Goal: Task Accomplishment & Management: Use online tool/utility

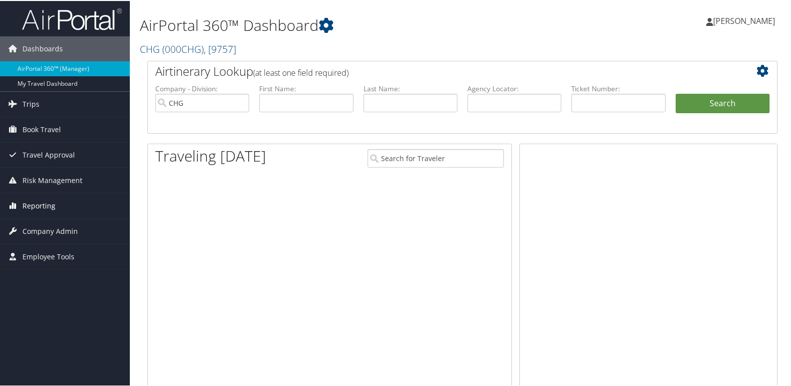
click at [36, 212] on span "Reporting" at bounding box center [38, 205] width 33 height 25
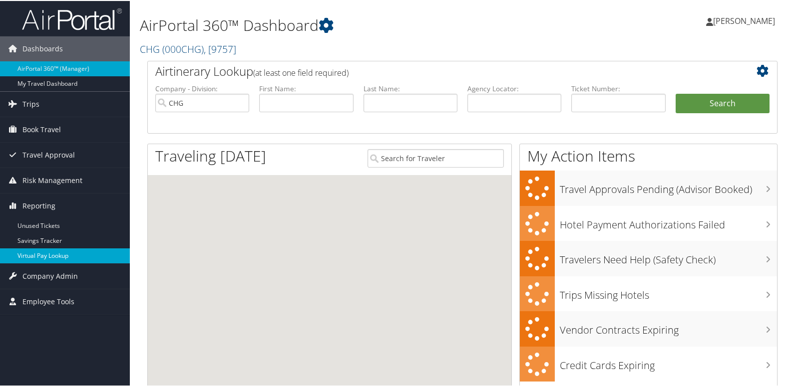
click at [46, 256] on link "Virtual Pay Lookup" at bounding box center [65, 255] width 130 height 15
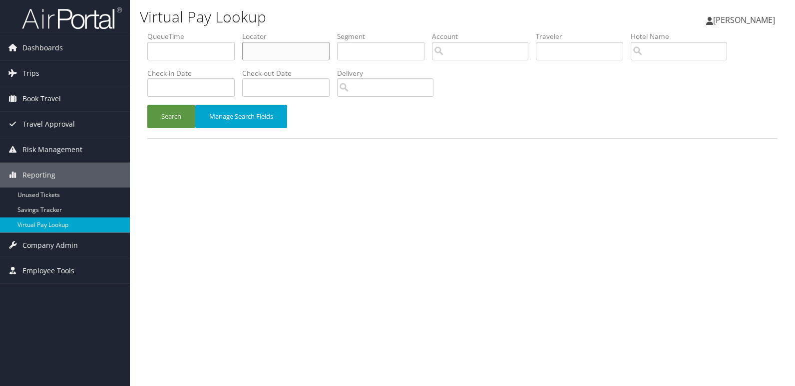
click at [287, 50] on input "text" at bounding box center [285, 51] width 87 height 18
paste input "GNYXHX"
type input "GNYXHX"
click at [170, 131] on div "Search Manage Search Fields" at bounding box center [462, 121] width 645 height 33
click at [170, 121] on button "Search" at bounding box center [171, 116] width 48 height 23
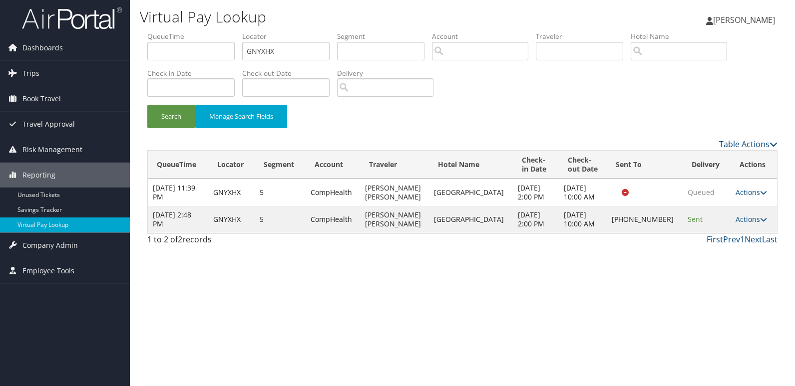
drag, startPoint x: 740, startPoint y: 230, endPoint x: 755, endPoint y: 238, distance: 17.2
click at [750, 224] on link "Actions" at bounding box center [750, 219] width 31 height 9
drag, startPoint x: 755, startPoint y: 238, endPoint x: 731, endPoint y: 262, distance: 34.6
click at [731, 262] on link "Logs" at bounding box center [715, 264] width 85 height 17
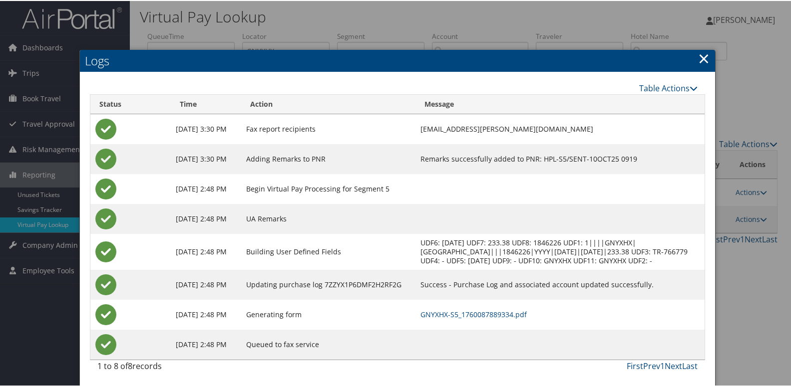
scroll to position [1, 0]
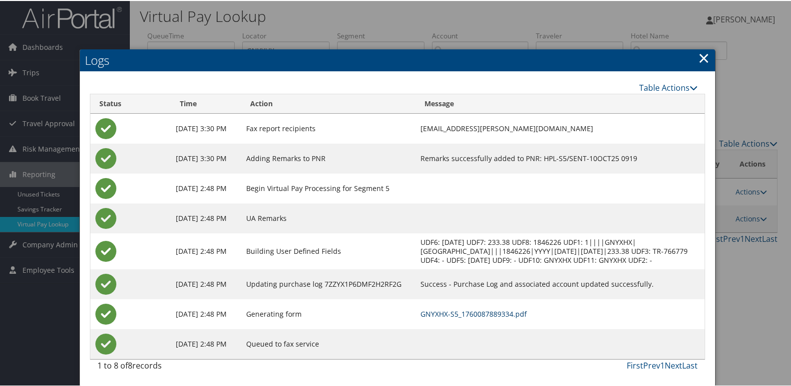
click at [527, 315] on link "GNYXHX-S5_1760087889334.pdf" at bounding box center [473, 312] width 106 height 9
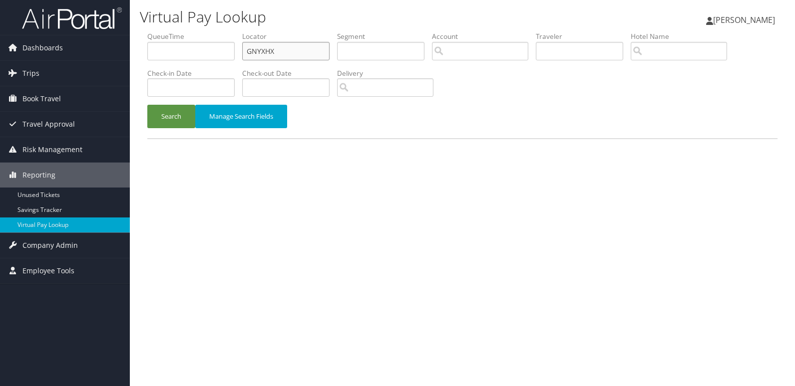
drag, startPoint x: 153, startPoint y: 67, endPoint x: 142, endPoint y: 74, distance: 12.6
click at [147, 72] on form "QueueTime Locator GNYXHX Segment Account Traveler Hotel Name Check-in Date Chec…" at bounding box center [462, 84] width 630 height 107
paste input "DWURLI"
click at [169, 121] on button "Search" at bounding box center [171, 116] width 48 height 23
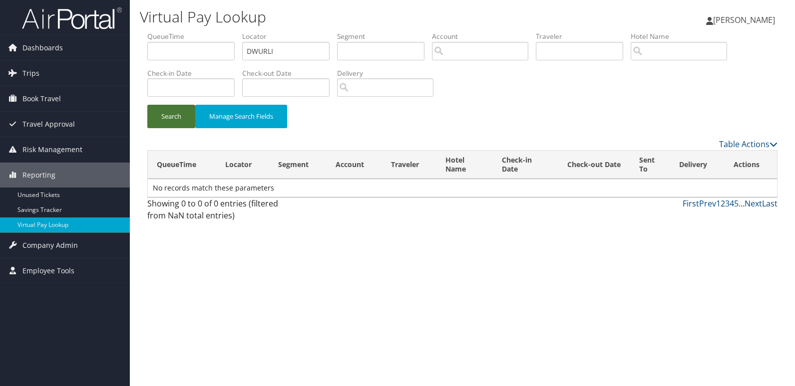
click at [194, 114] on button "Search" at bounding box center [171, 116] width 48 height 23
click at [170, 114] on button "Search" at bounding box center [171, 116] width 48 height 23
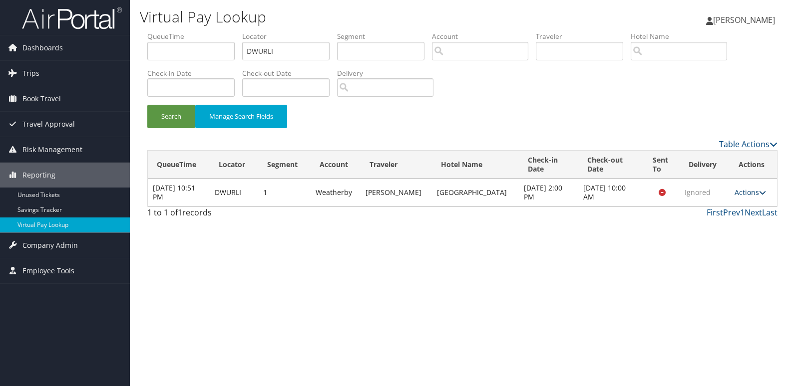
click at [734, 195] on link "Actions" at bounding box center [749, 192] width 31 height 9
click at [734, 223] on link "Logs" at bounding box center [727, 224] width 63 height 17
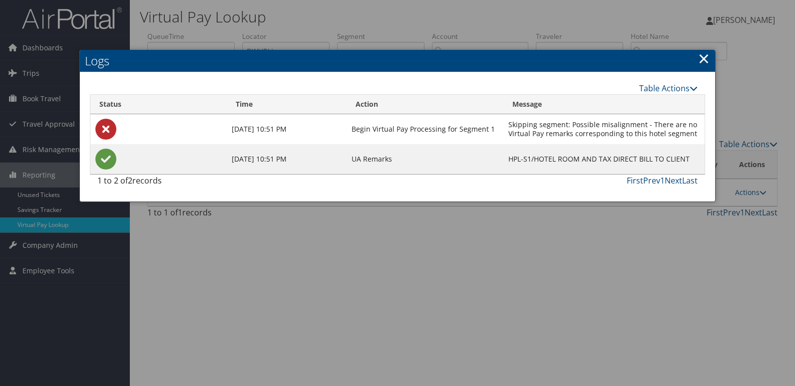
click at [342, 48] on div at bounding box center [397, 193] width 795 height 386
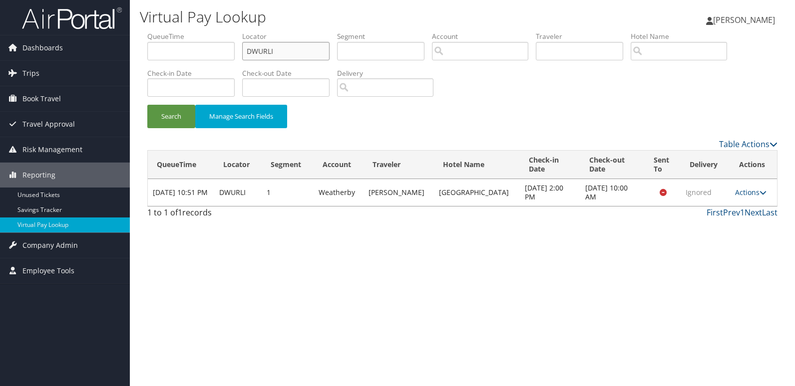
drag, startPoint x: 307, startPoint y: 52, endPoint x: 183, endPoint y: 57, distance: 124.4
click at [185, 31] on ul "QueueTime Locator DWURLI Segment Account Traveler Hotel Name Check-in Date Chec…" at bounding box center [462, 31] width 630 height 0
paste input "EVYXHH"
type input "EVYXHH"
click at [171, 111] on button "Search" at bounding box center [171, 116] width 48 height 23
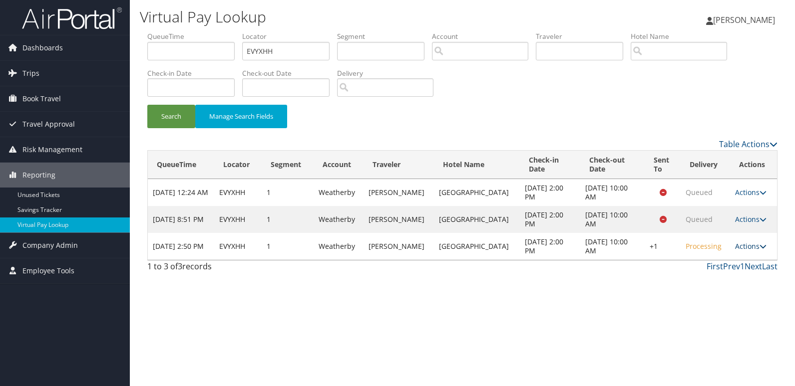
click at [749, 251] on link "Actions" at bounding box center [750, 246] width 31 height 9
click at [718, 318] on link "Logs" at bounding box center [716, 322] width 85 height 17
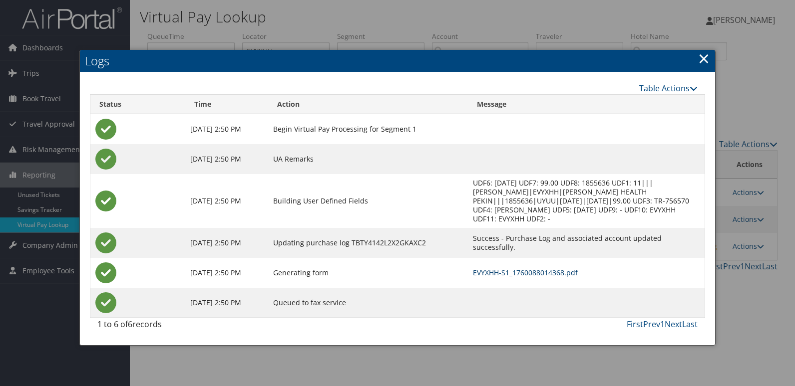
click at [545, 268] on link "EVYXHH-S1_1760088014368.pdf" at bounding box center [525, 272] width 105 height 9
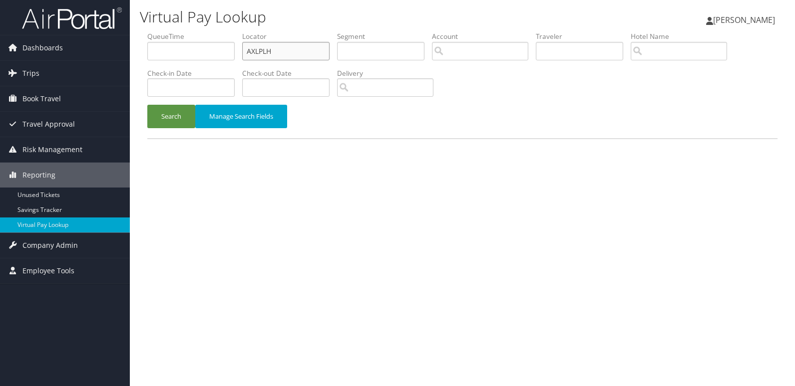
drag, startPoint x: 290, startPoint y: 48, endPoint x: 201, endPoint y: 48, distance: 89.3
click at [201, 31] on ul "QueueTime Locator AXLPLH Segment Account Traveler Hotel Name Check-in Date Chec…" at bounding box center [462, 31] width 630 height 0
paste input "WWYTMV"
type input "WWYTMV"
click at [162, 115] on button "Search" at bounding box center [171, 116] width 48 height 23
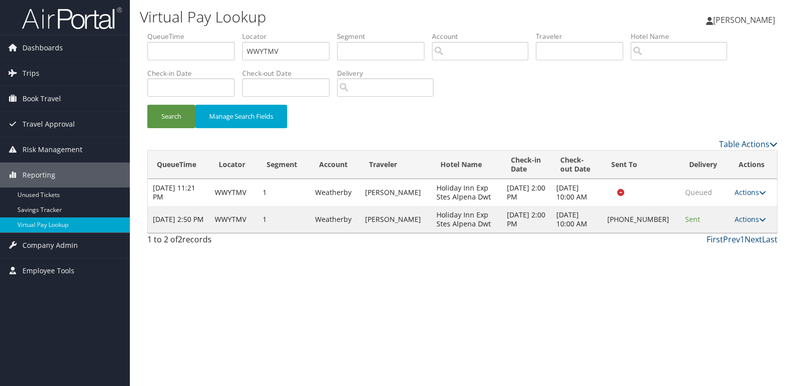
click at [521, 337] on div "Virtual Pay Lookup Mack Bravo Mack Bravo My Settings Travel Agency Contacts Vie…" at bounding box center [462, 193] width 665 height 386
click at [742, 228] on td "Actions Resend Logs Delivery Information View Itinerary" at bounding box center [752, 219] width 47 height 27
click at [745, 220] on link "Actions" at bounding box center [749, 219] width 31 height 9
click at [729, 251] on link "Logs" at bounding box center [715, 251] width 85 height 17
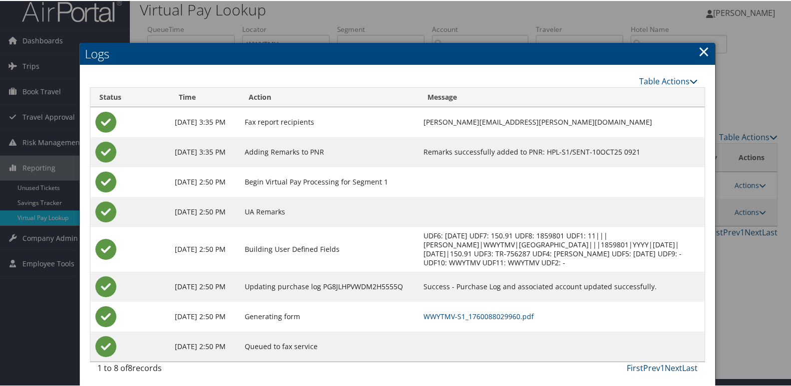
scroll to position [10, 0]
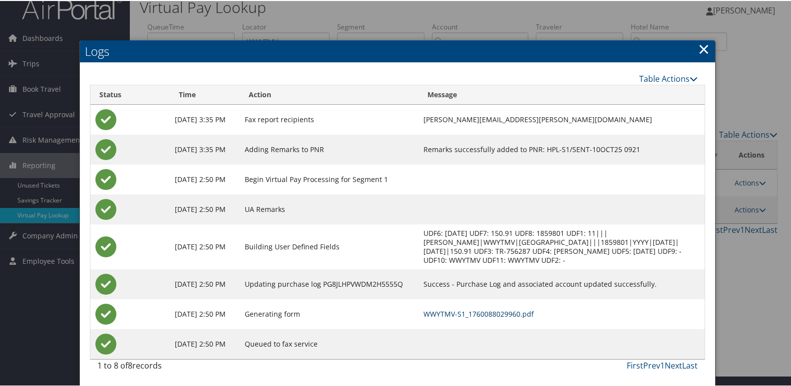
click at [506, 318] on td "WWYTMV-S1_1760088029960.pdf" at bounding box center [561, 313] width 286 height 30
click at [510, 315] on link "WWYTMV-S1_1760088029960.pdf" at bounding box center [478, 312] width 110 height 9
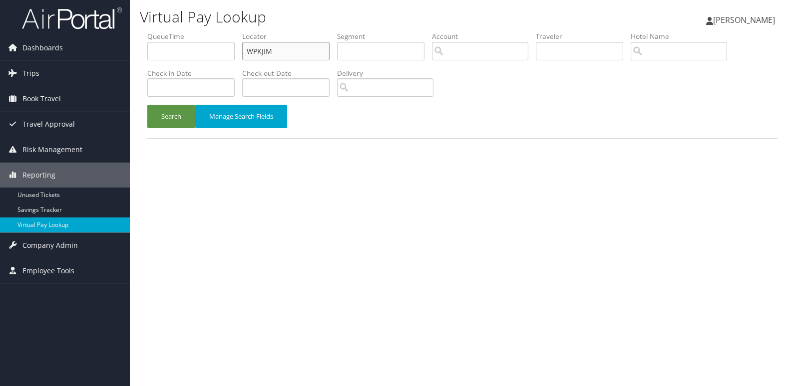
drag, startPoint x: 0, startPoint y: 0, endPoint x: 202, endPoint y: 64, distance: 212.0
click at [209, 31] on ul "QueueTime Locator WPKJIM Segment Account Traveler Hotel Name Check-in Date Chec…" at bounding box center [462, 31] width 630 height 0
paste input "FOUJPY"
type input "FOUJPY"
drag, startPoint x: 175, startPoint y: 121, endPoint x: 268, endPoint y: 118, distance: 93.4
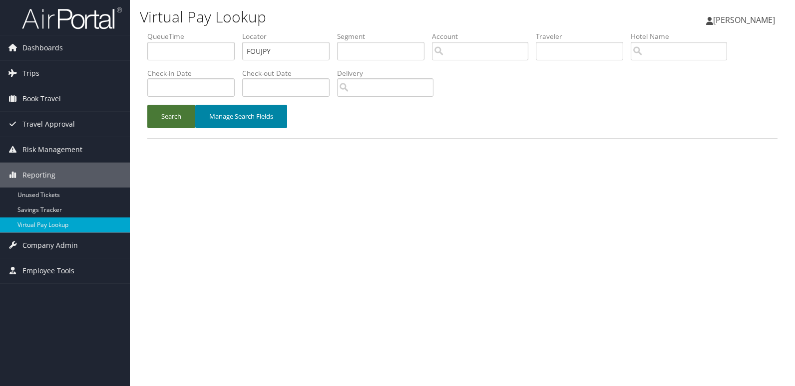
click at [180, 121] on button "Search" at bounding box center [171, 116] width 48 height 23
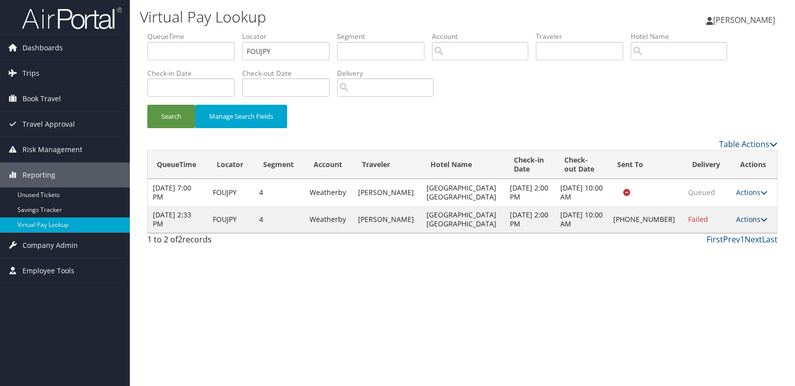
click at [737, 219] on link "Actions" at bounding box center [751, 219] width 31 height 9
click at [709, 252] on link "Logs" at bounding box center [716, 251] width 85 height 17
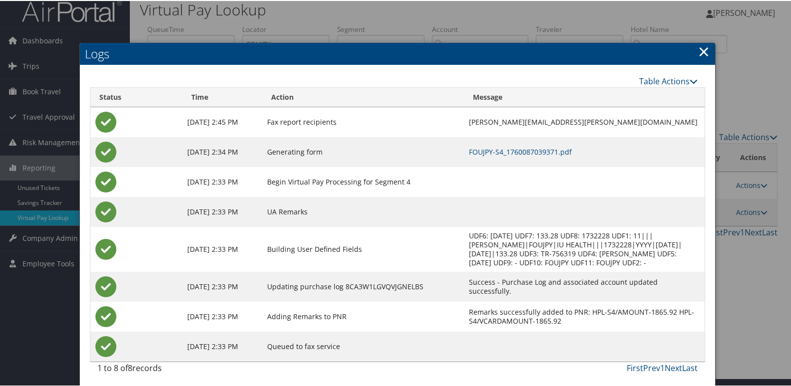
scroll to position [10, 0]
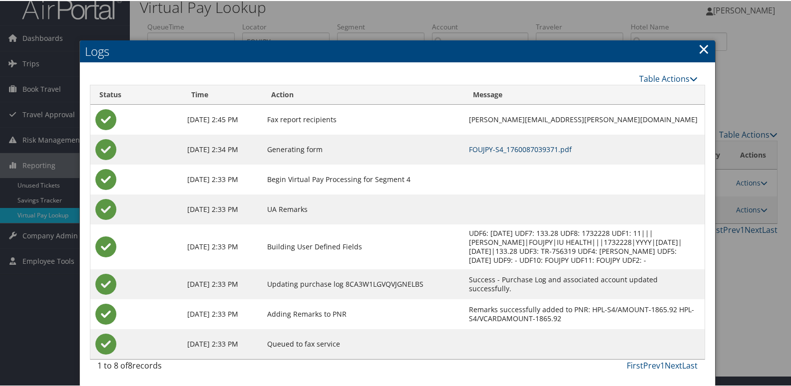
click at [529, 151] on link "FOUJPY-S4_1760087039371.pdf" at bounding box center [520, 148] width 103 height 9
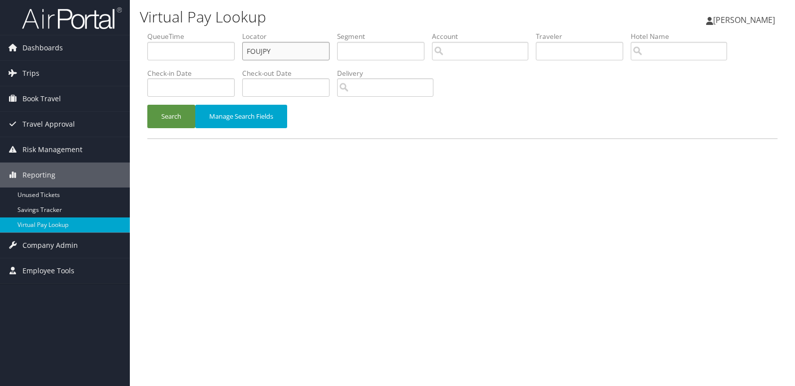
drag, startPoint x: 300, startPoint y: 50, endPoint x: 196, endPoint y: 74, distance: 106.7
click at [193, 31] on ul "QueueTime Locator FOUJPY Segment Account Traveler Hotel Name Check-in Date Chec…" at bounding box center [462, 31] width 630 height 0
paste input "OBEBEP"
type input "OBEBEP"
click at [160, 131] on div "Search Manage Search Fields" at bounding box center [462, 121] width 645 height 33
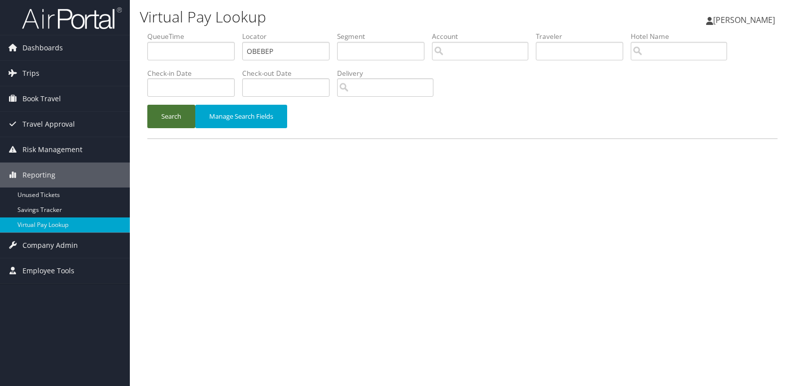
click at [177, 119] on button "Search" at bounding box center [171, 116] width 48 height 23
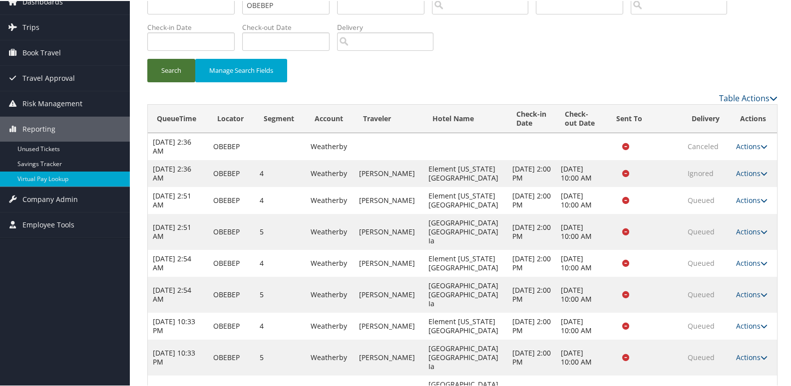
scroll to position [80, 0]
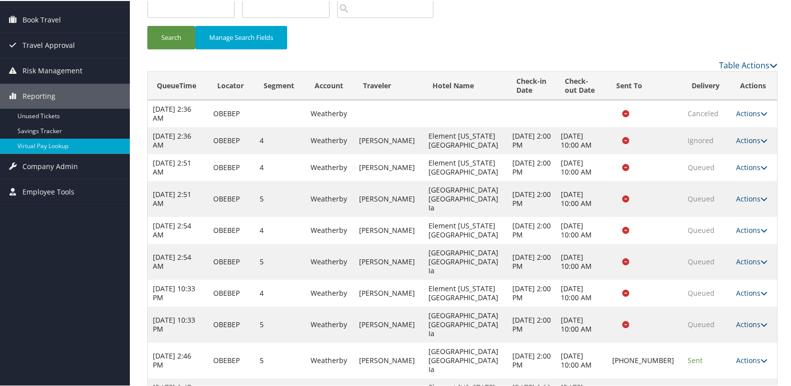
click at [740, 386] on link "Actions" at bounding box center [751, 390] width 31 height 9
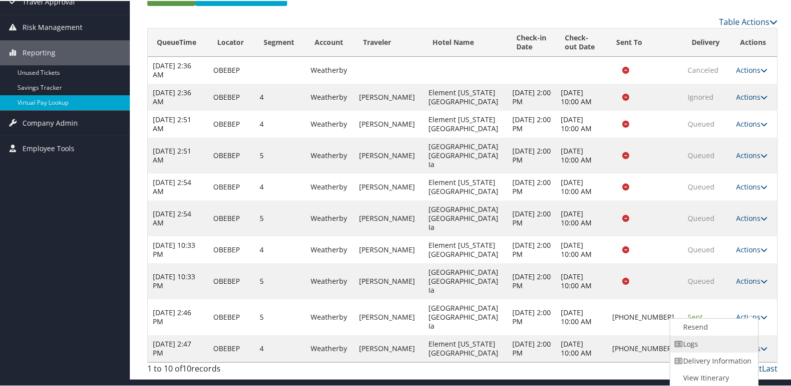
click at [724, 347] on link "Logs" at bounding box center [712, 343] width 85 height 17
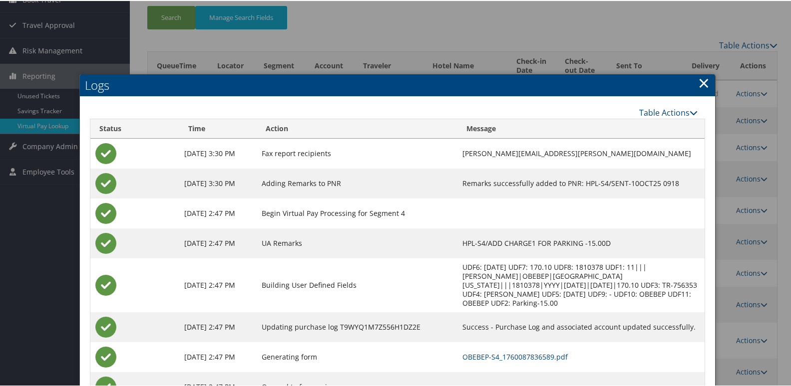
scroll to position [120, 0]
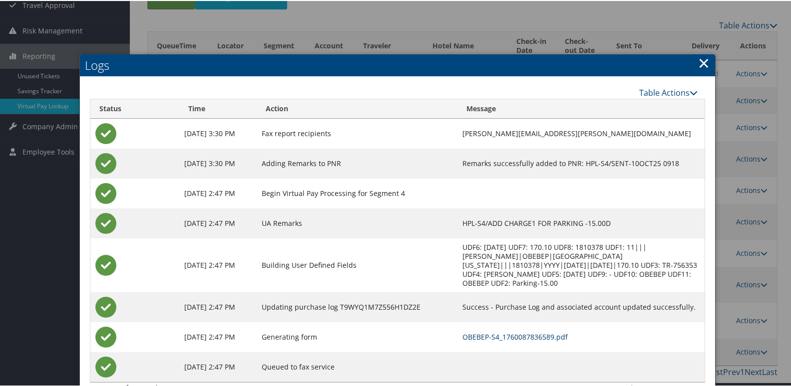
click at [516, 331] on link "OBEBEP-S4_1760087836589.pdf" at bounding box center [514, 335] width 105 height 9
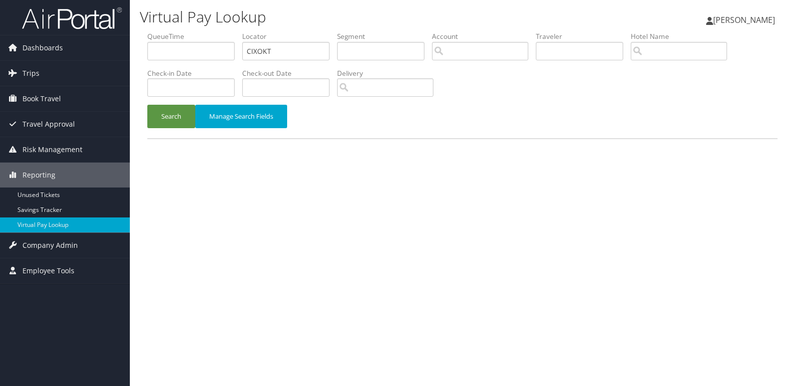
click at [232, 31] on ul "QueueTime Locator CIXOKT Segment Account Traveler Hotel Name Check-in Date Chec…" at bounding box center [462, 31] width 630 height 0
type input "UXZTCK"
click at [183, 123] on button "Search" at bounding box center [171, 116] width 48 height 23
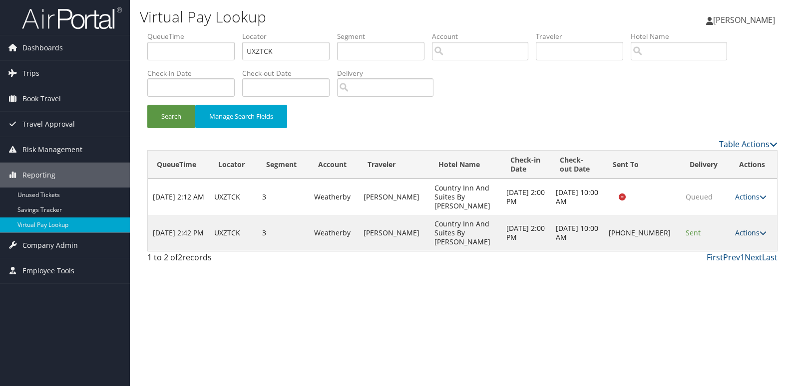
click at [753, 216] on td "Actions Resend Logs Delivery Information View Itinerary" at bounding box center [753, 233] width 47 height 36
click at [754, 228] on link "Actions" at bounding box center [750, 232] width 31 height 9
click at [715, 249] on link "Logs" at bounding box center [716, 251] width 85 height 17
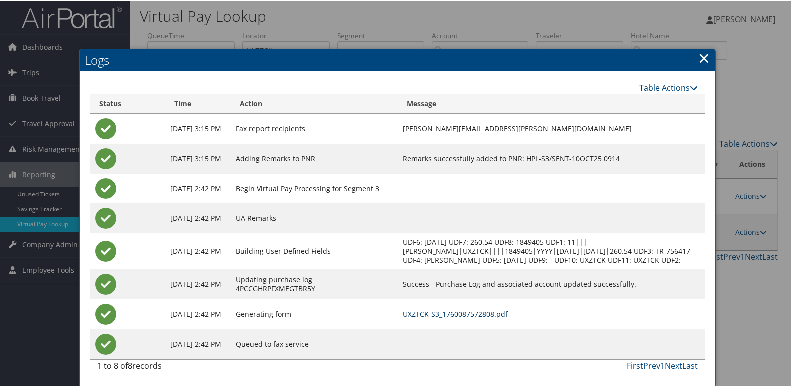
scroll to position [10, 0]
click at [471, 312] on link "UXZTCK-S3_1760087572808.pdf" at bounding box center [455, 312] width 105 height 9
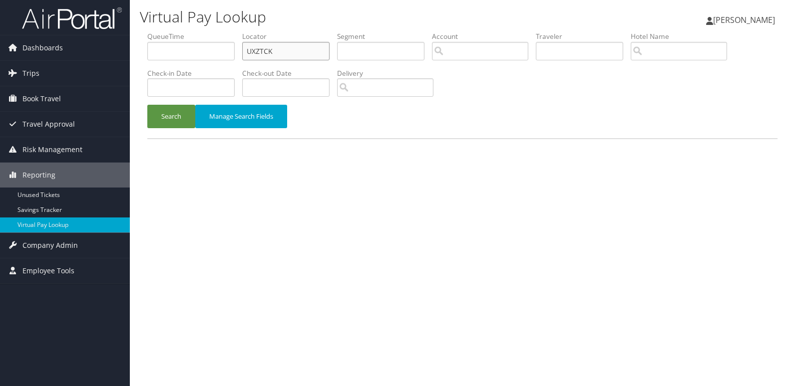
drag, startPoint x: 311, startPoint y: 48, endPoint x: 187, endPoint y: 64, distance: 125.3
click at [195, 31] on ul "QueueTime Locator UXZTCK Segment Account Traveler Hotel Name Check-in Date Chec…" at bounding box center [462, 31] width 630 height 0
paste input "SBTDYI"
type input "SBTDYI"
click at [176, 122] on button "Search" at bounding box center [171, 116] width 48 height 23
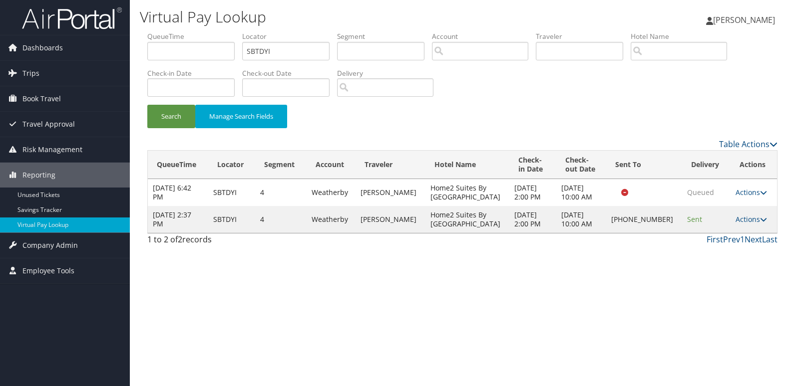
drag, startPoint x: 744, startPoint y: 218, endPoint x: 767, endPoint y: 228, distance: 25.5
click at [744, 219] on link "Actions" at bounding box center [750, 219] width 31 height 9
click at [728, 254] on link "Logs" at bounding box center [716, 251] width 85 height 17
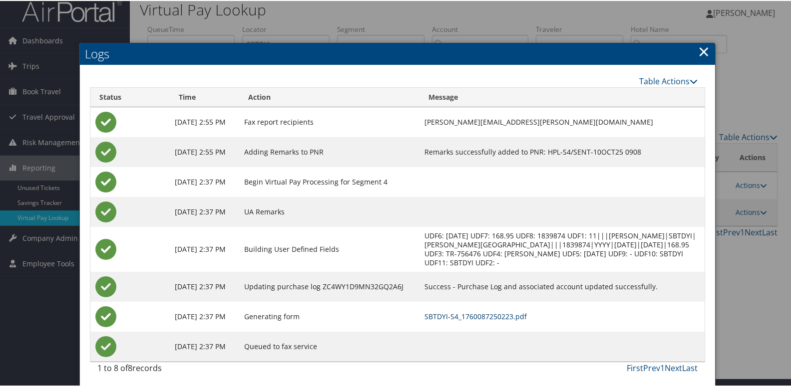
scroll to position [10, 0]
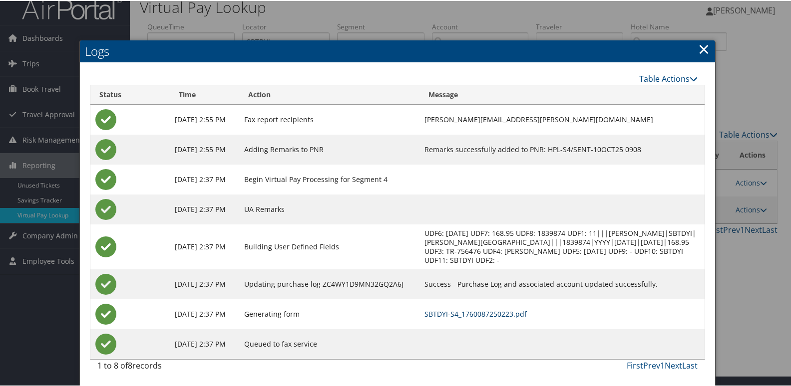
click at [525, 317] on link "SBTDYI-S4_1760087250223.pdf" at bounding box center [475, 312] width 102 height 9
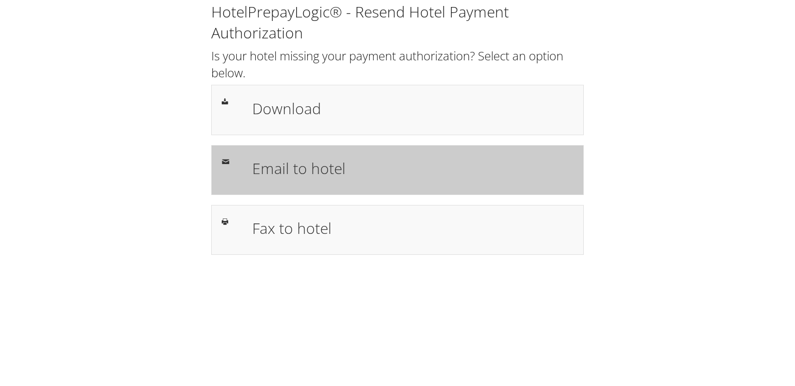
click at [354, 185] on div "Email to hotel" at bounding box center [397, 170] width 372 height 50
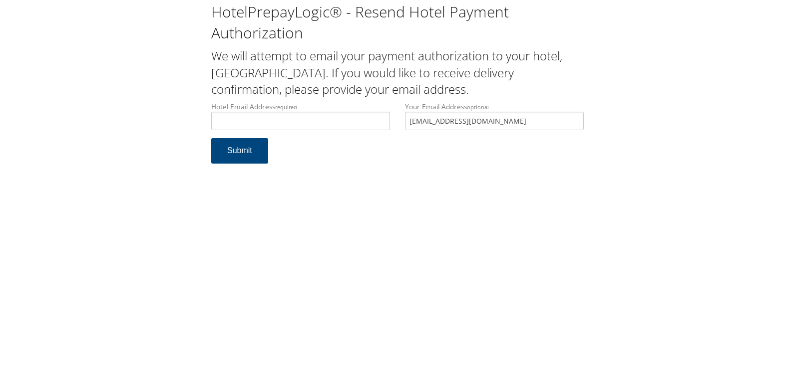
type input "[EMAIL_ADDRESS][DOMAIN_NAME]"
drag, startPoint x: 514, startPoint y: 114, endPoint x: 307, endPoint y: 131, distance: 207.3
click at [319, 127] on div "Hotel Email Address required ecare@chghealthcare.com Hotel email address is req…" at bounding box center [397, 120] width 387 height 36
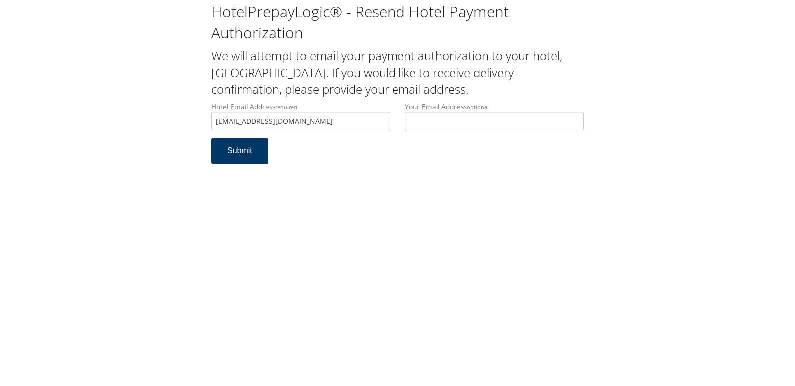
click at [239, 150] on button "Submit" at bounding box center [239, 150] width 57 height 25
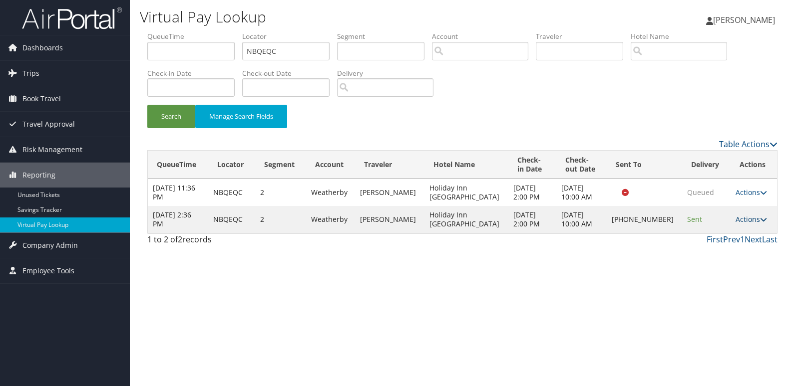
click at [751, 222] on link "Actions" at bounding box center [750, 219] width 31 height 9
click at [727, 245] on link "Logs" at bounding box center [716, 251] width 85 height 17
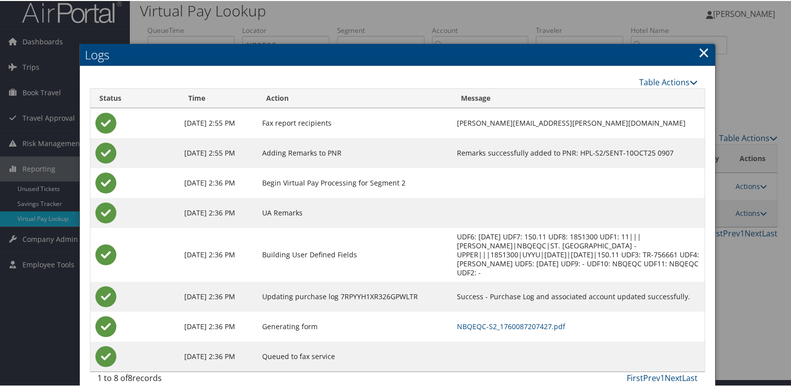
scroll to position [10, 0]
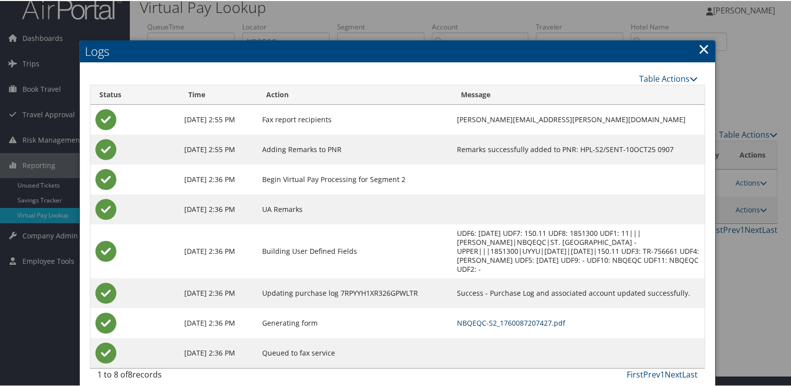
click at [484, 317] on link "NBQEQC-S2_1760087207427.pdf" at bounding box center [511, 321] width 108 height 9
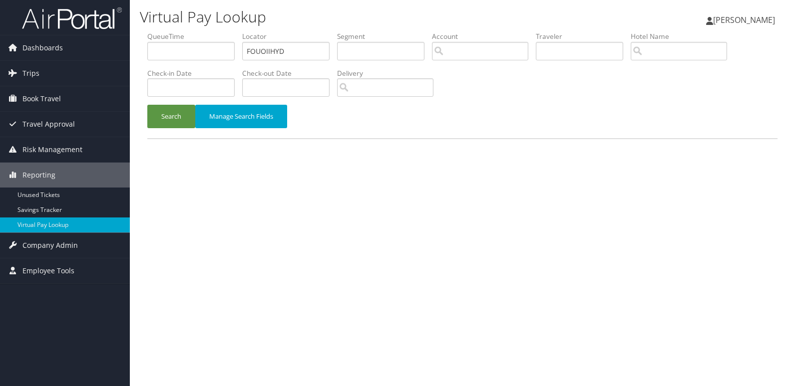
drag, startPoint x: 209, startPoint y: 58, endPoint x: 202, endPoint y: 89, distance: 32.3
click at [203, 31] on ul "QueueTime Locator FOUOIIHYD Segment Account Traveler Hotel Name Check-in Date C…" at bounding box center [462, 31] width 630 height 0
type input "OIIHYD"
click at [184, 110] on button "Search" at bounding box center [171, 116] width 48 height 23
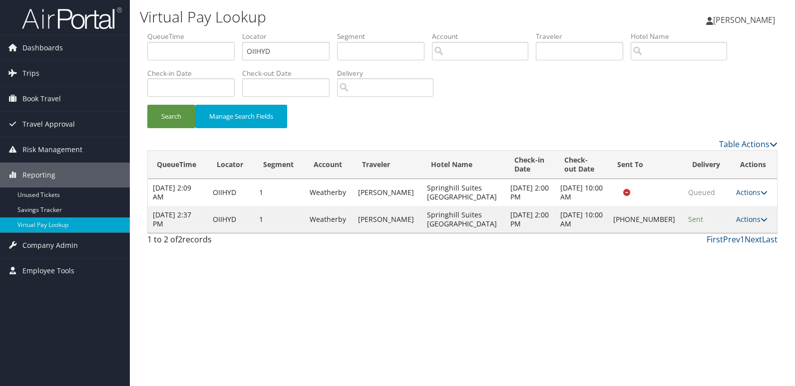
click at [741, 214] on td "Actions Resend Logs Delivery Information View Itinerary" at bounding box center [754, 219] width 46 height 27
click at [745, 221] on link "Actions" at bounding box center [751, 219] width 31 height 9
click at [739, 246] on link "Logs" at bounding box center [716, 251] width 85 height 17
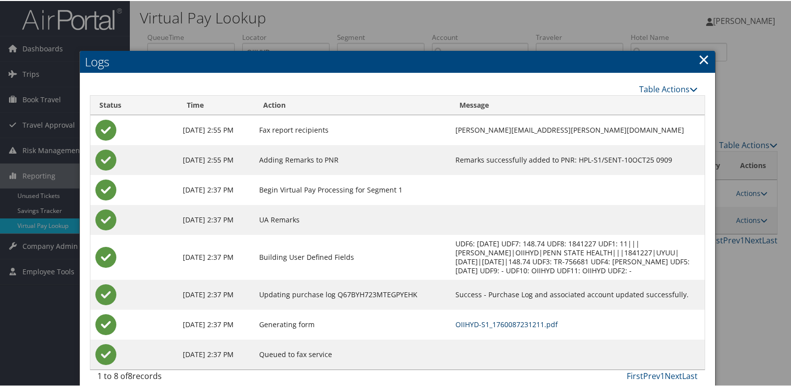
click at [517, 322] on link "OIIHYD-S1_1760087231211.pdf" at bounding box center [506, 323] width 102 height 9
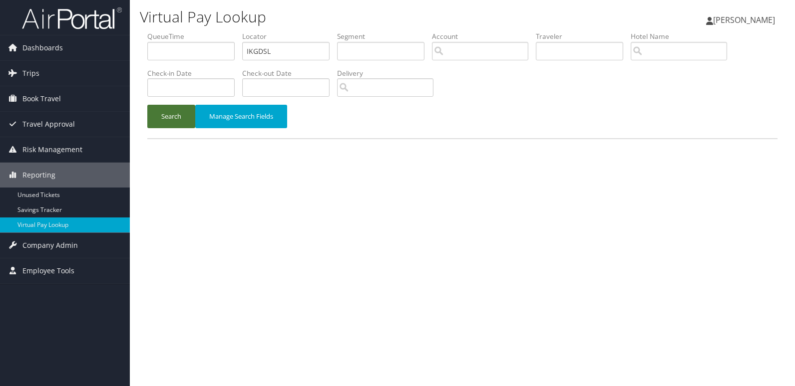
type input "IKGDSL"
click at [189, 124] on button "Search" at bounding box center [171, 116] width 48 height 23
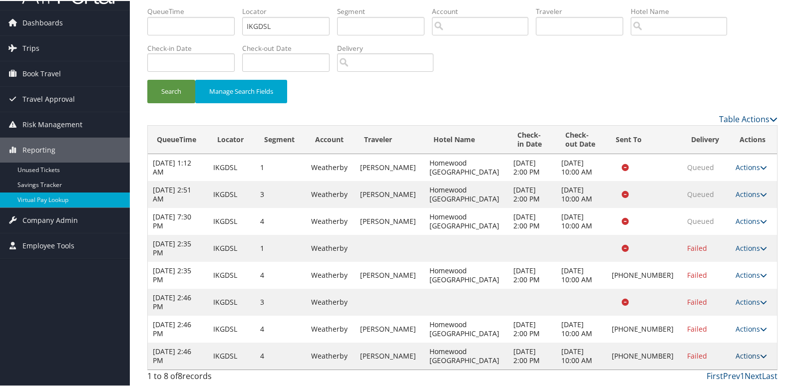
click at [744, 354] on link "Actions" at bounding box center [750, 354] width 31 height 9
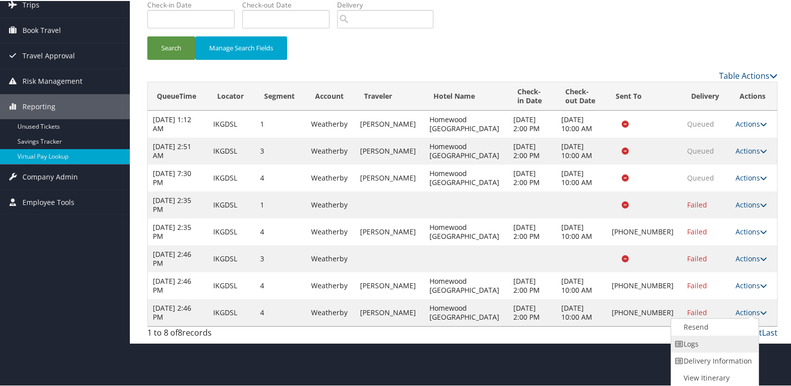
click at [718, 349] on link "Logs" at bounding box center [713, 343] width 85 height 17
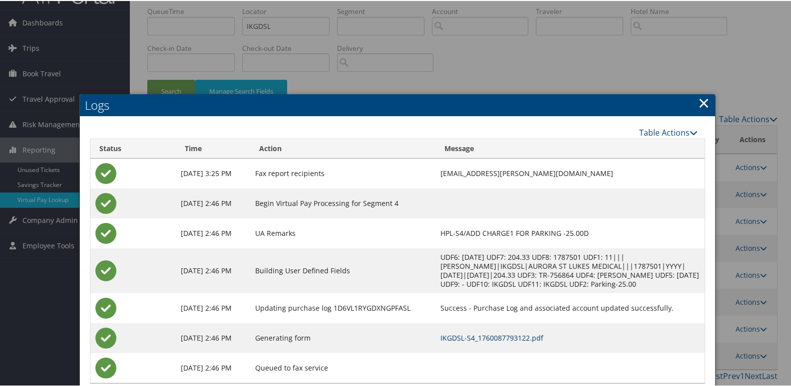
click at [487, 336] on link "IKGDSL-S4_1760087793122.pdf" at bounding box center [491, 336] width 103 height 9
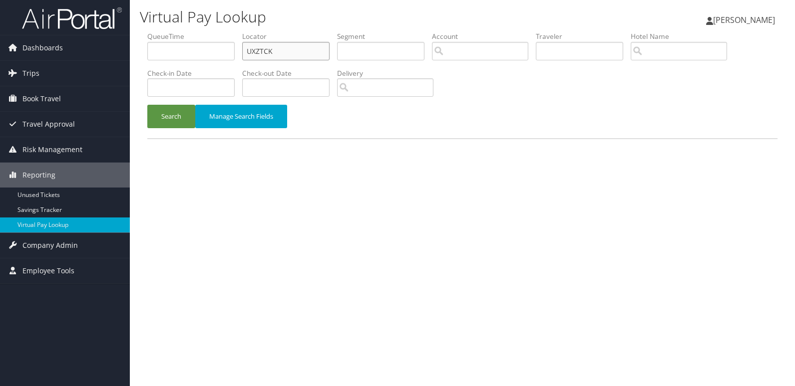
drag, startPoint x: 301, startPoint y: 45, endPoint x: 152, endPoint y: 63, distance: 150.8
click at [154, 31] on ul "QueueTime Locator UXZTCK Segment Account Traveler Hotel Name Check-in Date Chec…" at bounding box center [462, 31] width 630 height 0
paste input "QSWTQM"
type input "QSWTQM"
click at [185, 120] on button "Search" at bounding box center [171, 116] width 48 height 23
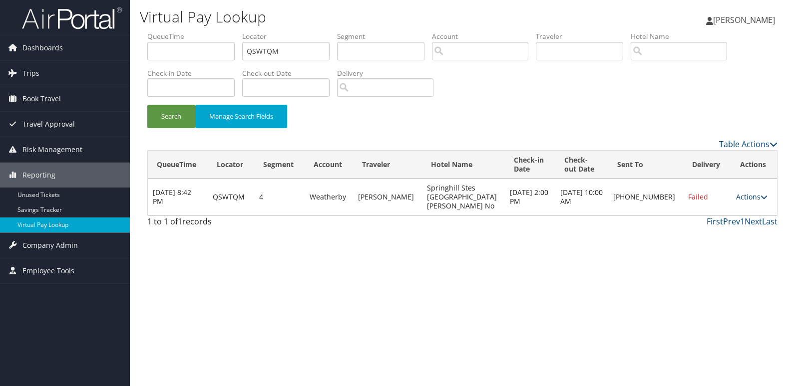
click at [747, 194] on link "Actions" at bounding box center [751, 196] width 31 height 9
click at [716, 236] on link "Delivery Information" at bounding box center [716, 241] width 85 height 17
click at [739, 193] on link "Actions" at bounding box center [751, 196] width 31 height 9
click at [718, 223] on link "Logs" at bounding box center [716, 224] width 85 height 17
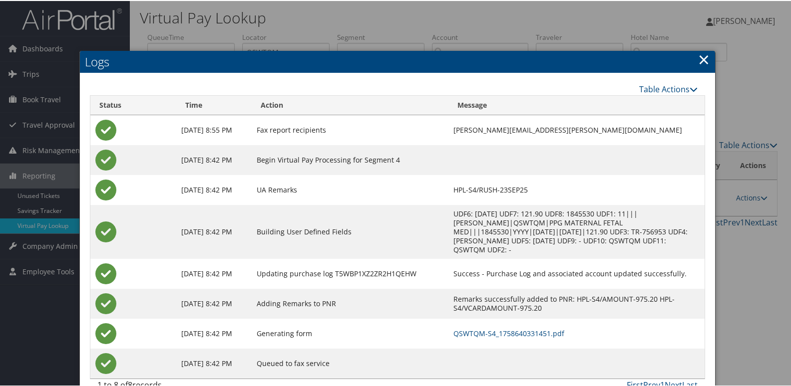
scroll to position [10, 0]
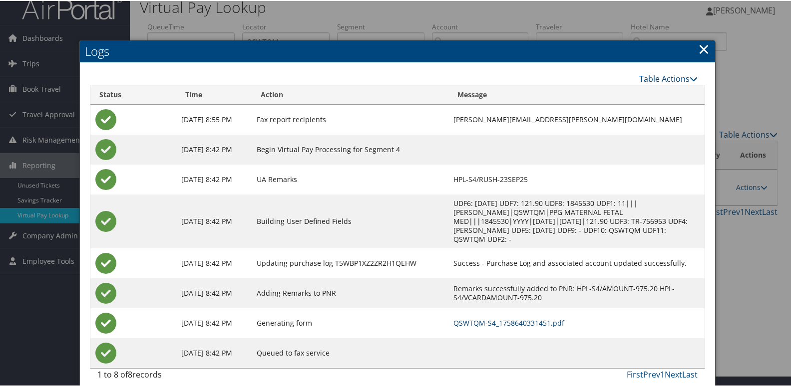
click at [552, 317] on link "QSWTQM-S4_1758640331451.pdf" at bounding box center [508, 321] width 111 height 9
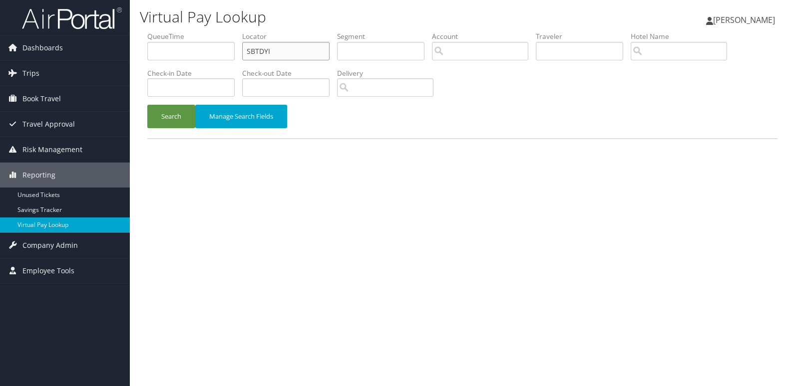
drag, startPoint x: 290, startPoint y: 48, endPoint x: 155, endPoint y: 54, distance: 135.4
click at [156, 31] on ul "QueueTime Locator SBTDYI Segment Account Traveler Hotel Name Check-in Date Chec…" at bounding box center [462, 31] width 630 height 0
paste input "HWFFZS"
type input "HWFFZS"
click at [177, 124] on button "Search" at bounding box center [171, 116] width 48 height 23
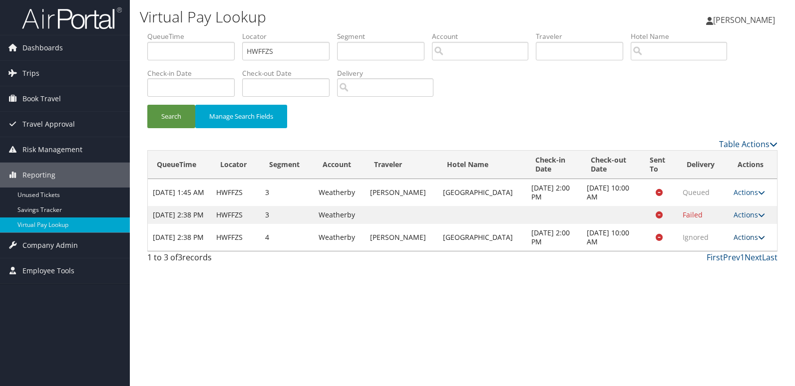
click at [739, 242] on link "Actions" at bounding box center [748, 237] width 31 height 9
click at [727, 281] on link "Logs" at bounding box center [728, 278] width 63 height 17
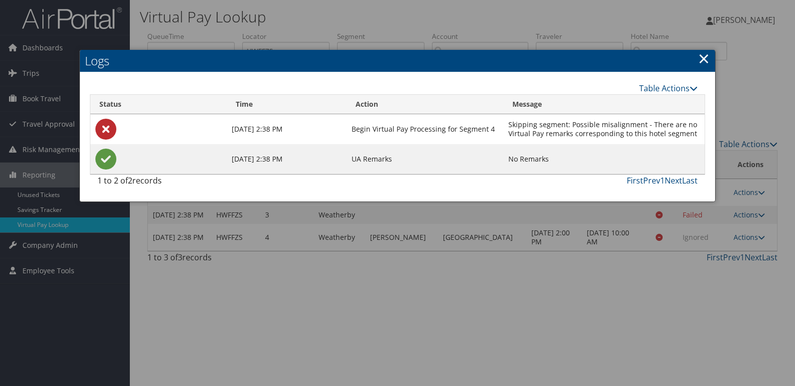
click at [711, 58] on h2 "Logs" at bounding box center [397, 61] width 635 height 22
click at [699, 67] on link "×" at bounding box center [703, 58] width 11 height 20
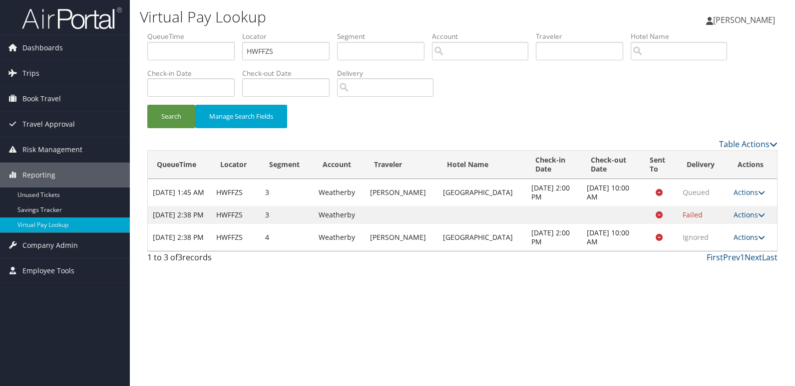
click at [737, 242] on link "Actions" at bounding box center [748, 237] width 31 height 9
click at [734, 271] on link "Logs" at bounding box center [728, 278] width 63 height 17
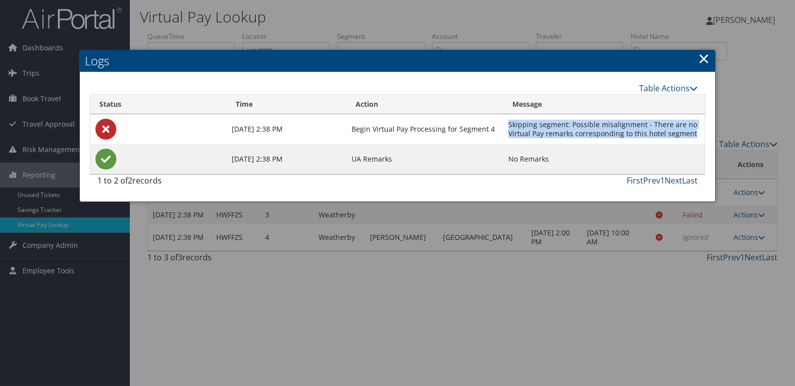
drag, startPoint x: 510, startPoint y: 120, endPoint x: 704, endPoint y: 140, distance: 194.7
click at [704, 140] on td "Skipping segment: Possible misalignment - There are no Virtual Pay remarks corr…" at bounding box center [603, 129] width 201 height 30
copy td "Skipping segment: Possible misalignment - There are no Virtual Pay remarks corr…"
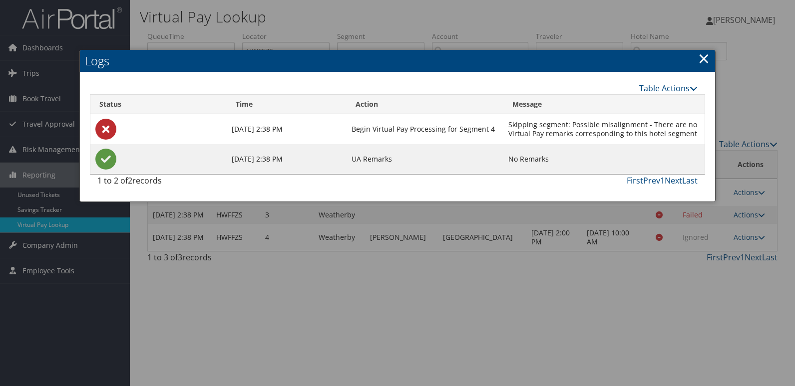
click at [705, 62] on link "×" at bounding box center [703, 58] width 11 height 20
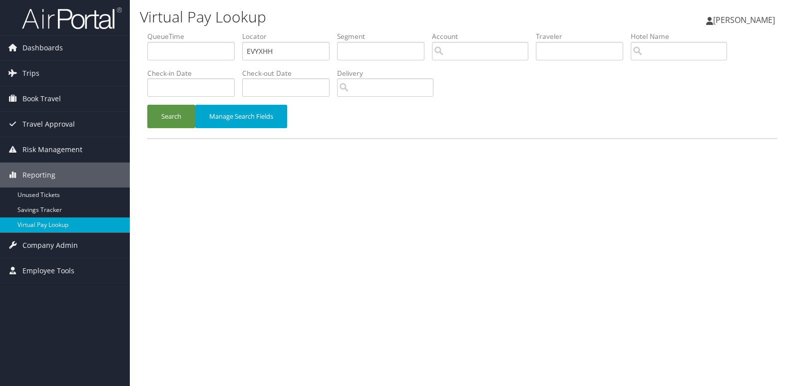
drag, startPoint x: 0, startPoint y: 0, endPoint x: 167, endPoint y: 128, distance: 210.4
click at [146, 119] on div "Search Manage Search Fields" at bounding box center [462, 121] width 645 height 33
click at [169, 121] on button "Search" at bounding box center [171, 116] width 48 height 23
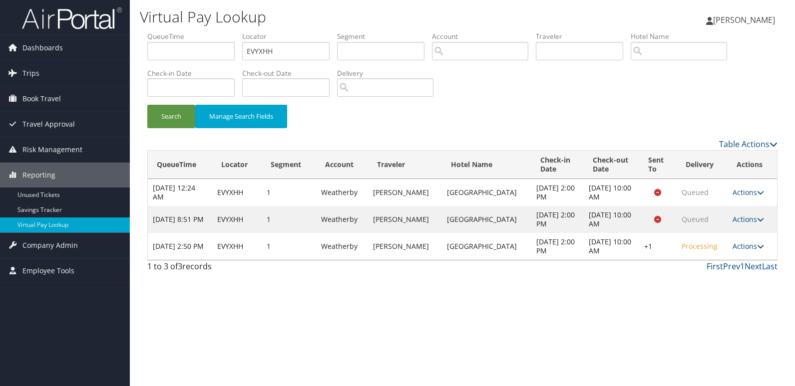
click at [754, 246] on link "Actions" at bounding box center [747, 246] width 31 height 9
click at [733, 257] on link "Resend" at bounding box center [716, 261] width 85 height 17
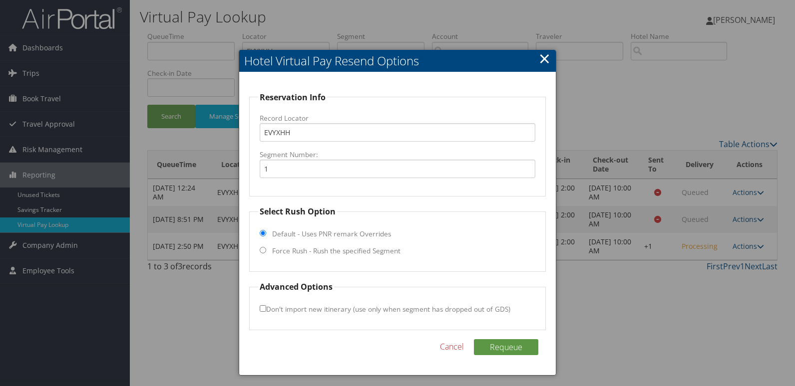
click at [360, 248] on label "Force Rush - Rush the specified Segment" at bounding box center [336, 251] width 128 height 10
click at [266, 248] on input "Force Rush - Rush the specified Segment" at bounding box center [263, 250] width 6 height 6
radio input "true"
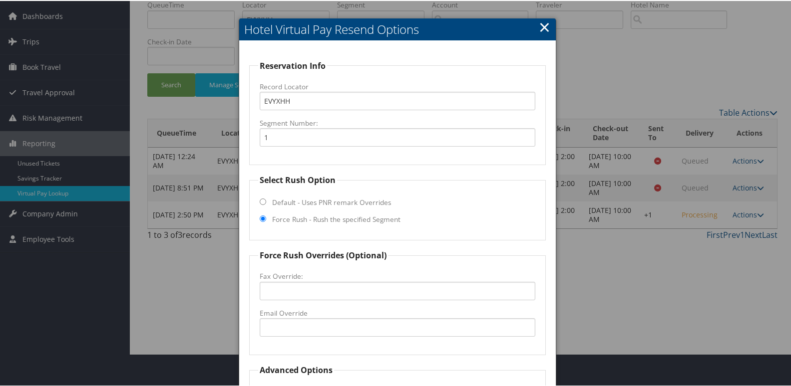
scroll to position [50, 0]
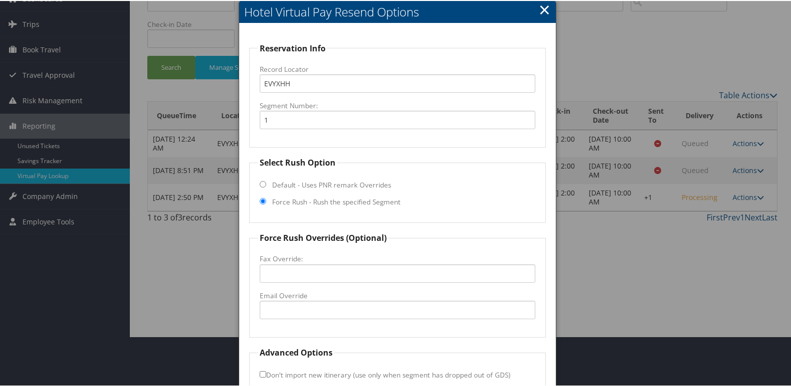
click at [320, 299] on label "Email Override" at bounding box center [398, 295] width 276 height 10
click at [320, 300] on input "Email Override" at bounding box center [398, 309] width 276 height 18
click at [317, 307] on input "Email Override" at bounding box center [398, 309] width 276 height 18
click at [319, 309] on input "Email Override" at bounding box center [398, 309] width 276 height 18
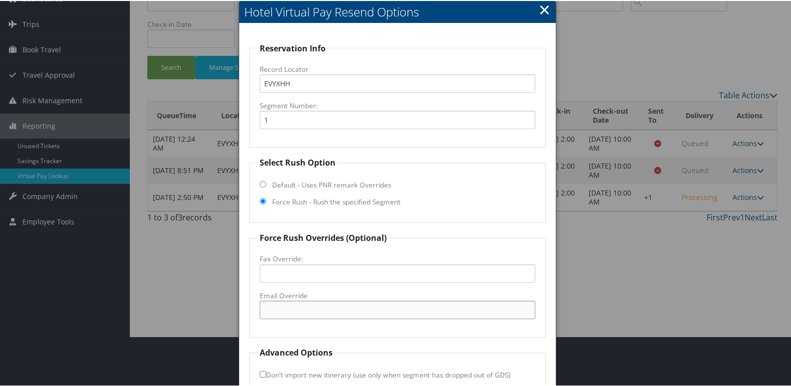
click at [319, 309] on input "Email Override" at bounding box center [398, 309] width 276 height 18
click at [329, 333] on fieldset "Force Rush Overrides (Optional) Fax Override: Email Override" at bounding box center [397, 284] width 297 height 106
click at [328, 313] on input "Email Override" at bounding box center [398, 309] width 276 height 18
click at [220, 255] on div at bounding box center [397, 193] width 795 height 386
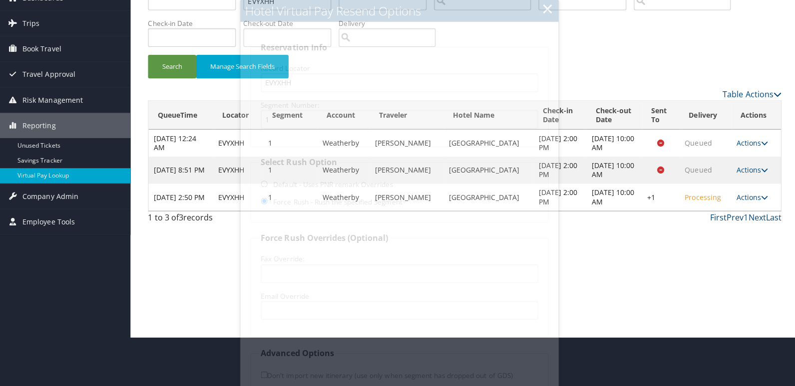
scroll to position [0, 0]
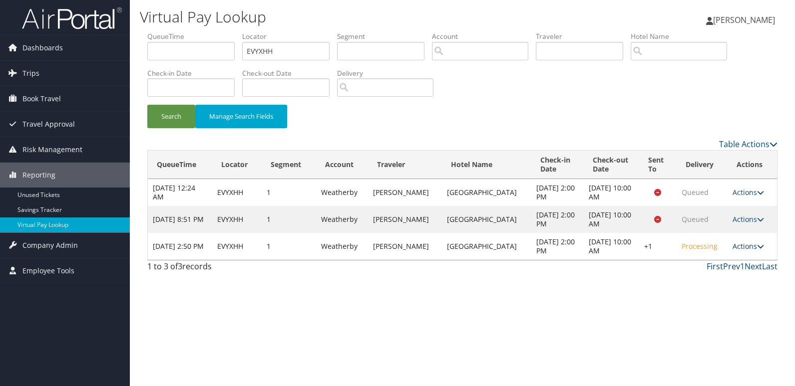
click at [740, 246] on link "Actions" at bounding box center [747, 246] width 31 height 9
click at [732, 279] on link "Logs" at bounding box center [716, 278] width 85 height 17
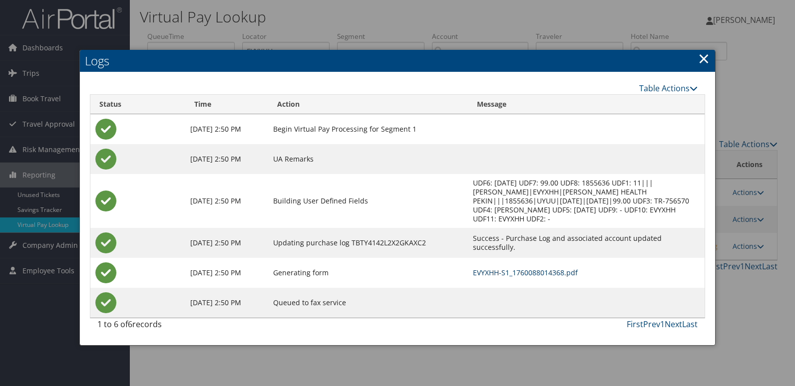
click at [537, 268] on link "EVYXHH-S1_1760088014368.pdf" at bounding box center [525, 272] width 105 height 9
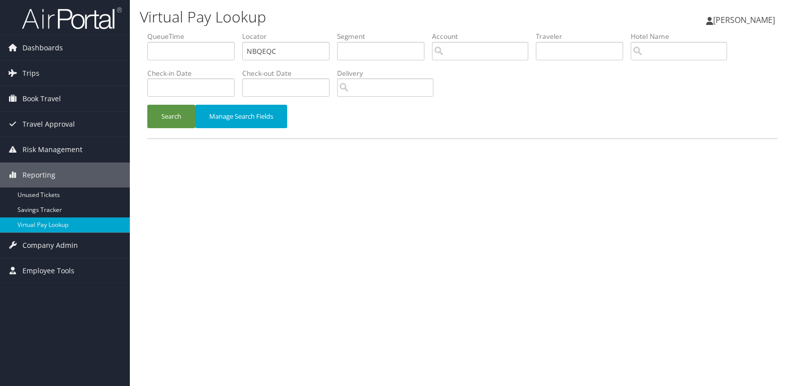
click at [182, 124] on button "Search" at bounding box center [171, 116] width 48 height 23
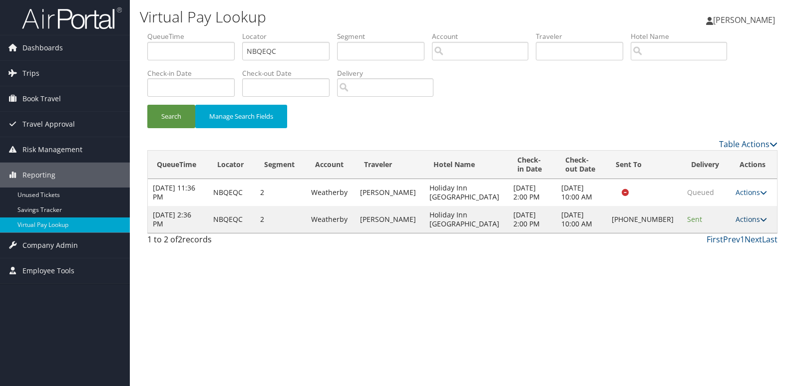
click at [749, 215] on link "Actions" at bounding box center [750, 219] width 31 height 9
click at [725, 230] on link "Resend" at bounding box center [716, 234] width 85 height 17
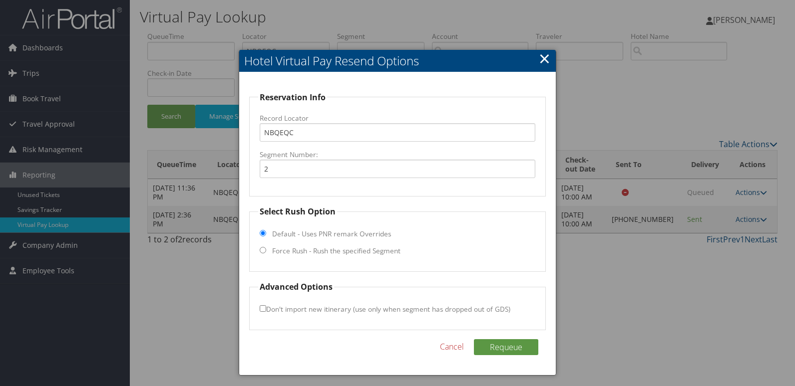
click at [278, 252] on label "Force Rush - Rush the specified Segment" at bounding box center [336, 251] width 128 height 10
click at [266, 252] on input "Force Rush - Rush the specified Segment" at bounding box center [263, 250] width 6 height 6
radio input "true"
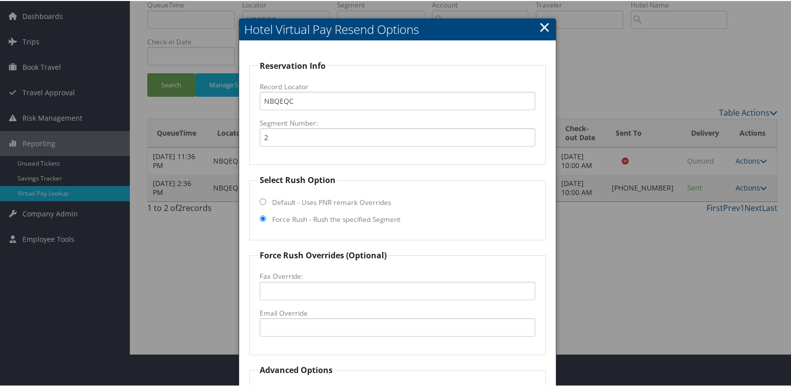
scroll to position [50, 0]
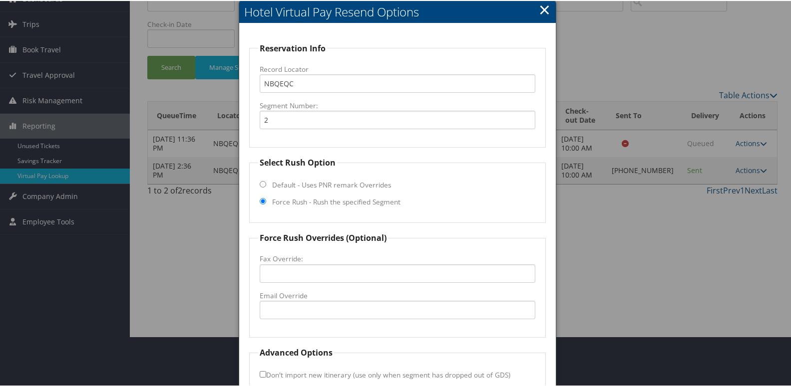
click at [222, 262] on div at bounding box center [397, 193] width 795 height 386
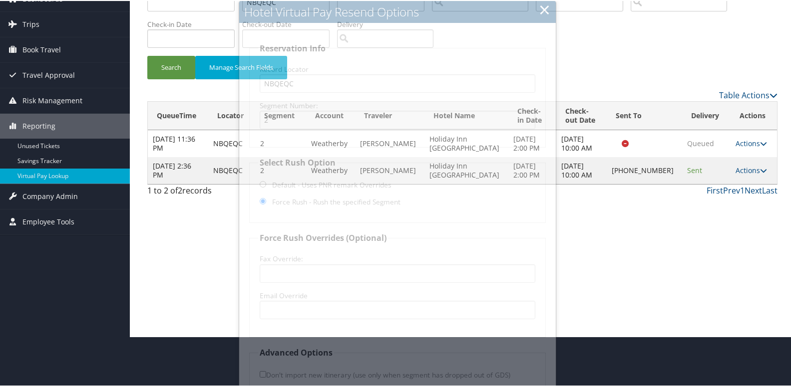
scroll to position [0, 0]
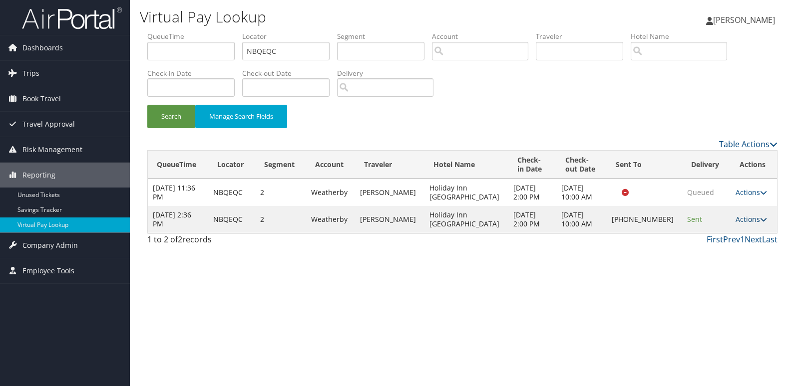
click at [749, 217] on link "Actions" at bounding box center [750, 219] width 31 height 9
click at [747, 228] on link "Resend" at bounding box center [716, 234] width 85 height 17
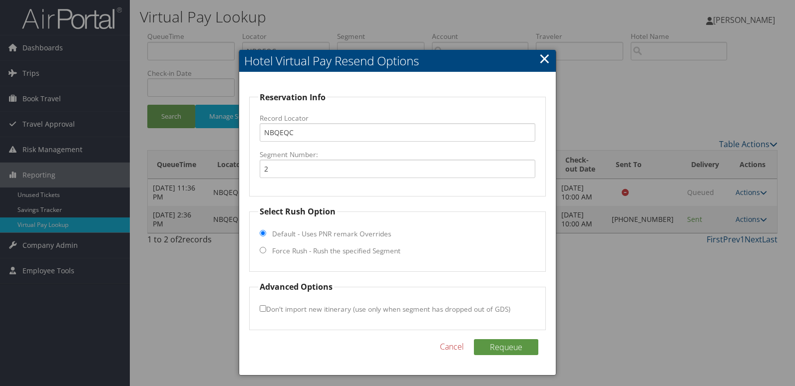
click at [334, 252] on label "Force Rush - Rush the specified Segment" at bounding box center [336, 251] width 128 height 10
click at [266, 252] on input "Force Rush - Rush the specified Segment" at bounding box center [263, 250] width 6 height 6
radio input "true"
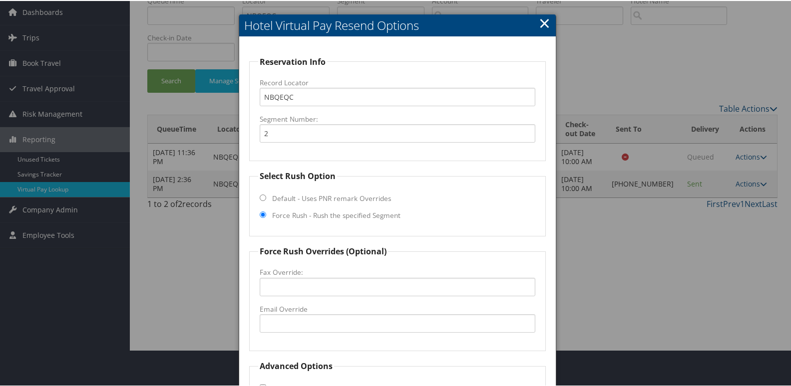
scroll to position [104, 0]
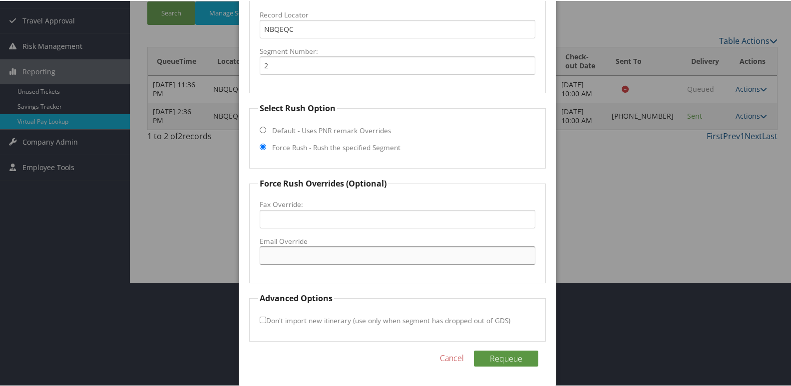
click at [312, 262] on input "Email Override" at bounding box center [398, 255] width 276 height 18
click at [393, 259] on input "fdqktpa@wankawala.com" at bounding box center [398, 255] width 276 height 18
type input "fdqktpa@wankawala.com"
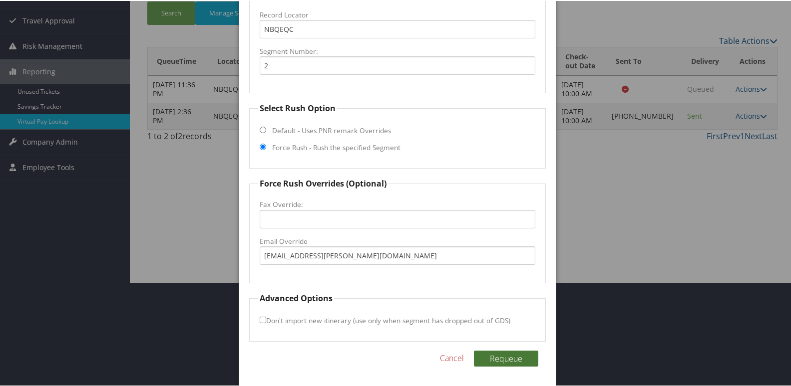
click at [491, 361] on button "Requeue" at bounding box center [506, 358] width 64 height 16
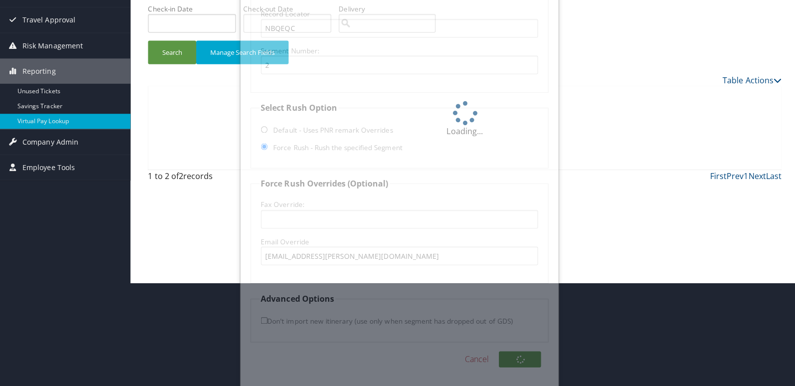
scroll to position [0, 0]
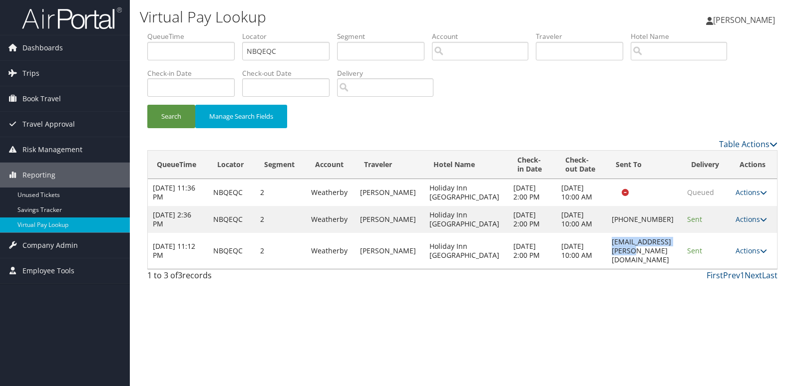
drag, startPoint x: 581, startPoint y: 272, endPoint x: 675, endPoint y: 273, distance: 93.8
click at [675, 269] on td "fdqktpa@wankawala.com" at bounding box center [644, 251] width 76 height 36
copy td "fdqktpa@wankawala.com"
click at [749, 256] on link "Actions" at bounding box center [750, 250] width 31 height 9
click at [740, 302] on link "Logs" at bounding box center [732, 300] width 63 height 17
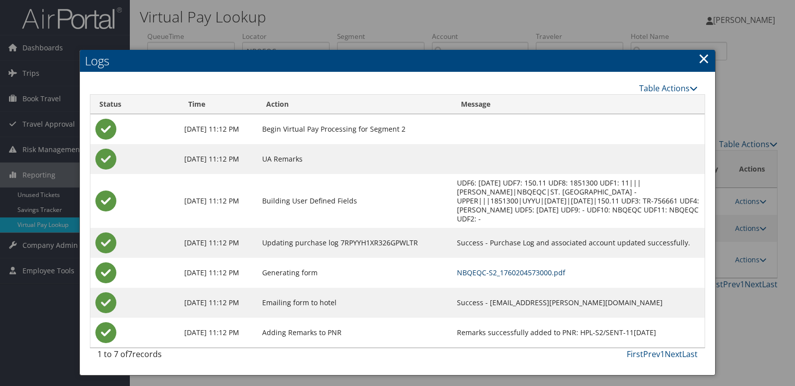
click at [556, 274] on link "NBQEQC-S2_1760204573000.pdf" at bounding box center [511, 272] width 108 height 9
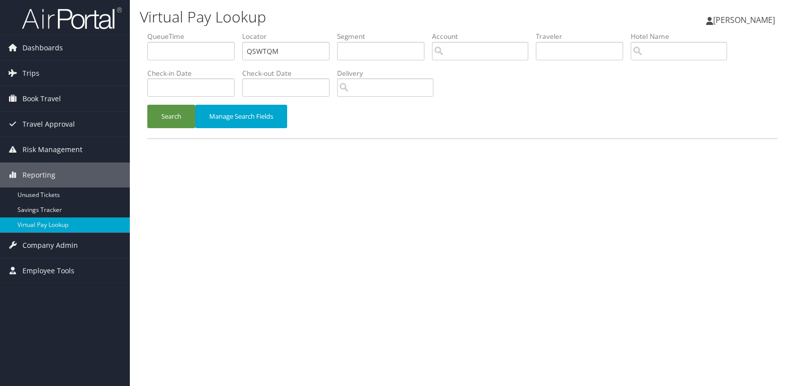
click at [171, 112] on button "Search" at bounding box center [171, 116] width 48 height 23
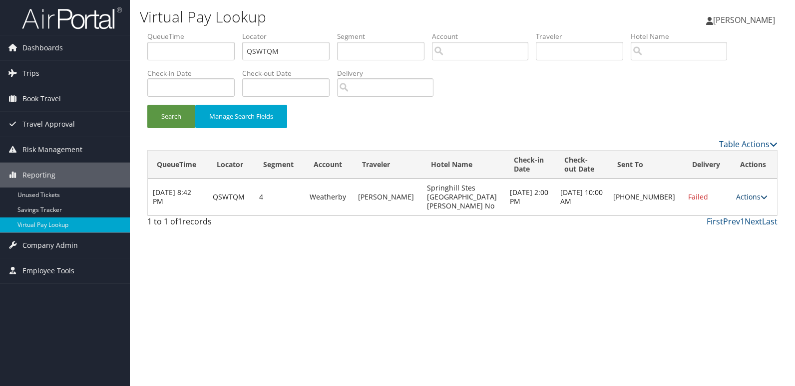
click at [747, 192] on link "Actions" at bounding box center [751, 196] width 31 height 9
click at [725, 204] on link "Resend" at bounding box center [716, 207] width 85 height 17
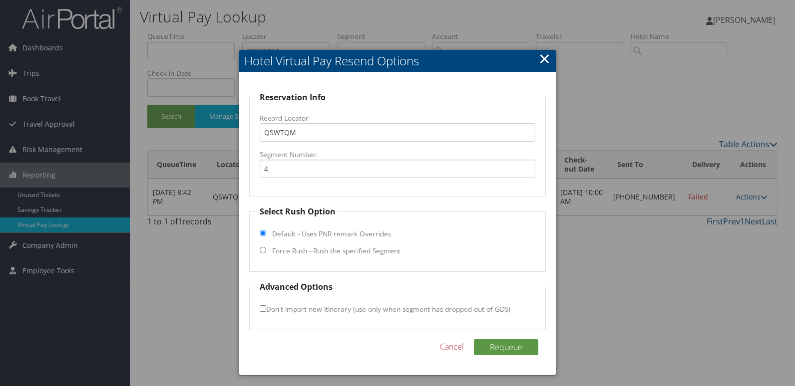
click at [284, 253] on label "Force Rush - Rush the specified Segment" at bounding box center [336, 251] width 128 height 10
click at [266, 253] on input "Force Rush - Rush the specified Segment" at bounding box center [263, 250] width 6 height 6
radio input "true"
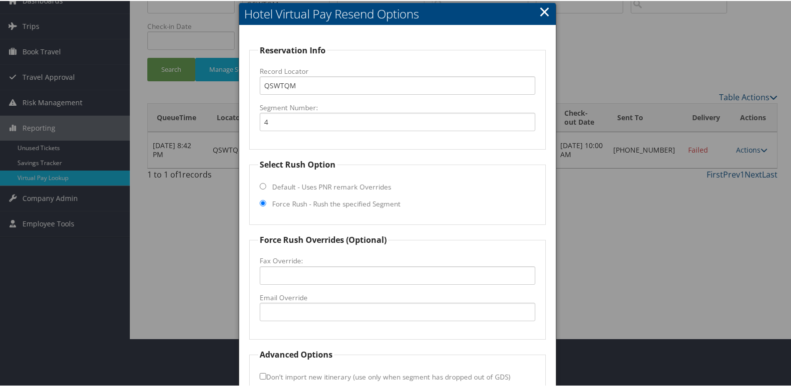
scroll to position [104, 0]
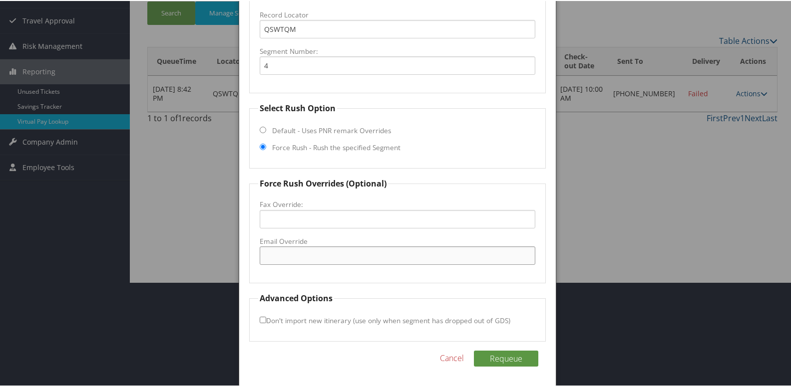
click at [310, 258] on input "Email Override" at bounding box center [398, 255] width 276 height 18
type input "[EMAIL_ADDRESS][DOMAIN_NAME]"
click at [512, 358] on button "Requeue" at bounding box center [506, 358] width 64 height 16
drag, startPoint x: 373, startPoint y: 255, endPoint x: 249, endPoint y: 246, distance: 124.6
click at [249, 246] on fieldset "Force Rush Overrides (Optional) Fax Override: Email Override [EMAIL_ADDRESS][DO…" at bounding box center [397, 230] width 297 height 106
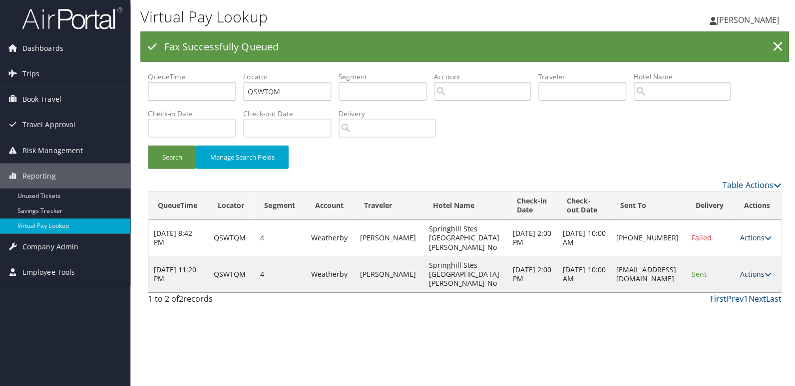
scroll to position [0, 0]
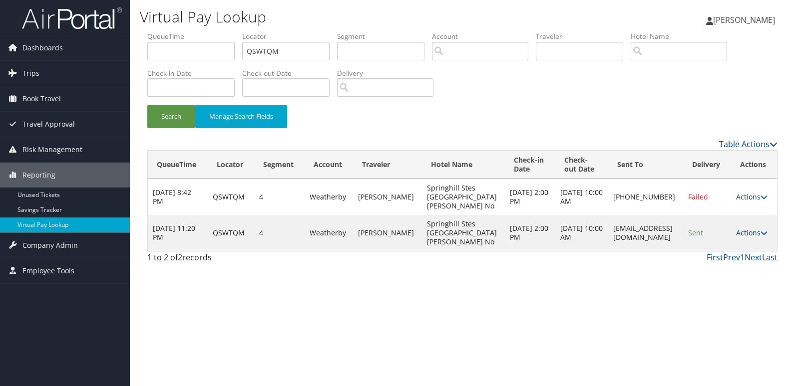
click at [754, 228] on link "Actions" at bounding box center [751, 232] width 31 height 9
click at [740, 245] on link "Logs" at bounding box center [732, 251] width 63 height 17
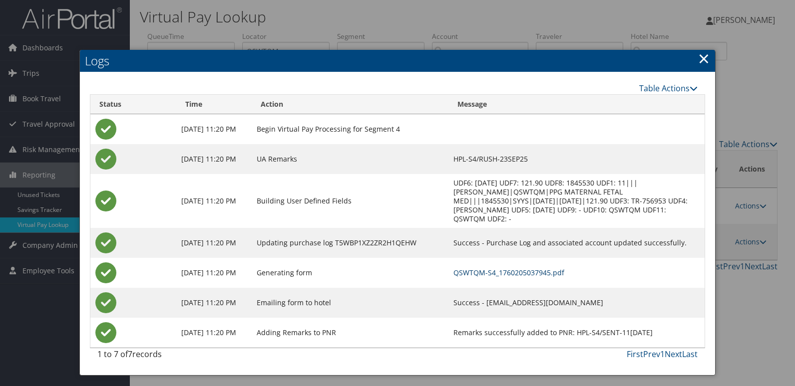
click at [559, 274] on link "QSWTQM-S4_1760205037945.pdf" at bounding box center [508, 272] width 111 height 9
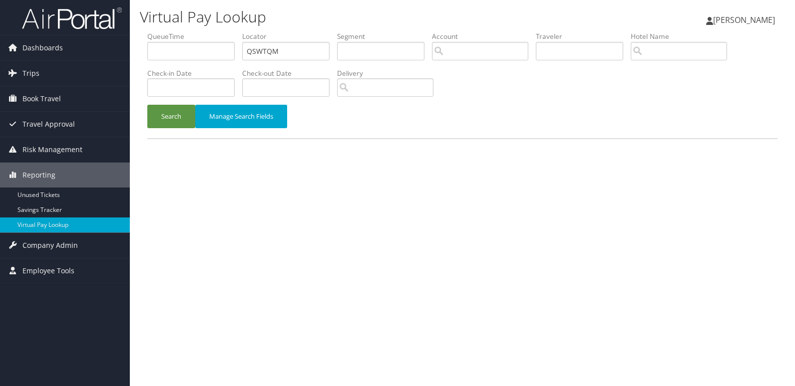
click at [185, 130] on div "Search Manage Search Fields" at bounding box center [462, 121] width 645 height 33
click at [144, 114] on div "Search Manage Search Fields" at bounding box center [462, 121] width 645 height 33
click at [173, 118] on button "Search" at bounding box center [171, 116] width 48 height 23
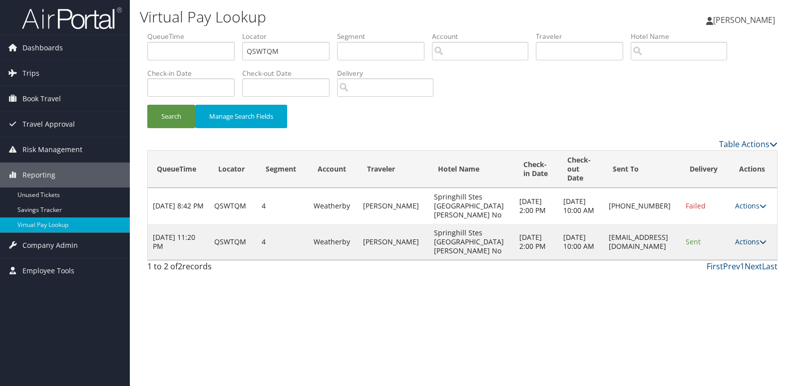
click at [740, 243] on link "Actions" at bounding box center [750, 241] width 31 height 9
click at [730, 267] on link "Logs" at bounding box center [730, 273] width 63 height 17
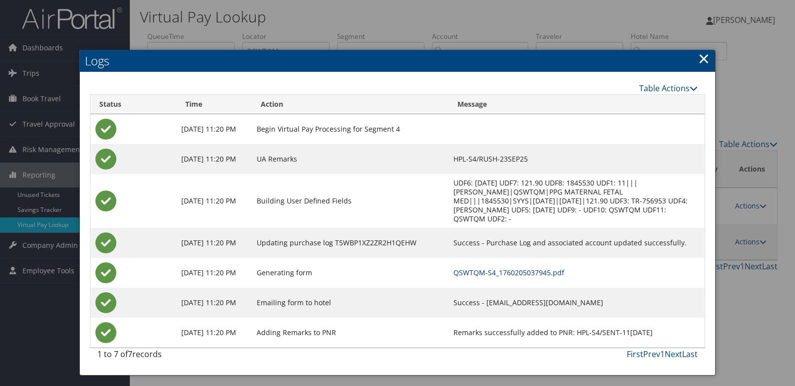
click at [564, 271] on link "QSWTQM-S4_1760205037945.pdf" at bounding box center [508, 272] width 111 height 9
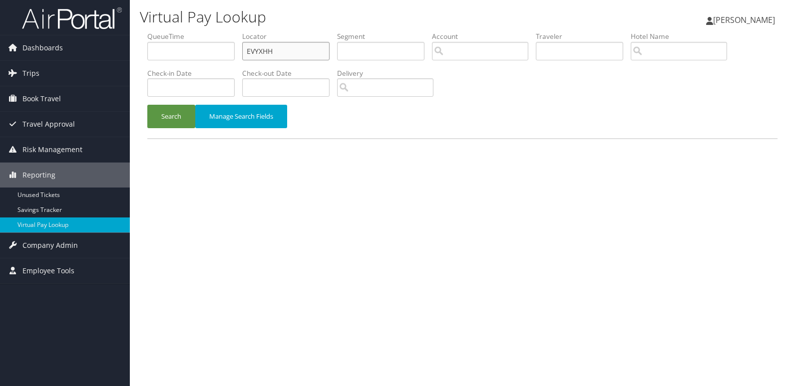
drag, startPoint x: 281, startPoint y: 47, endPoint x: 197, endPoint y: 72, distance: 87.8
click at [208, 31] on ul "QueueTime Locator EVYXHH Segment Account Traveler Hotel Name Check-in Date Chec…" at bounding box center [462, 31] width 630 height 0
paste input "MPLKCL"
type input "MPLKCL"
click at [176, 117] on button "Search" at bounding box center [171, 116] width 48 height 23
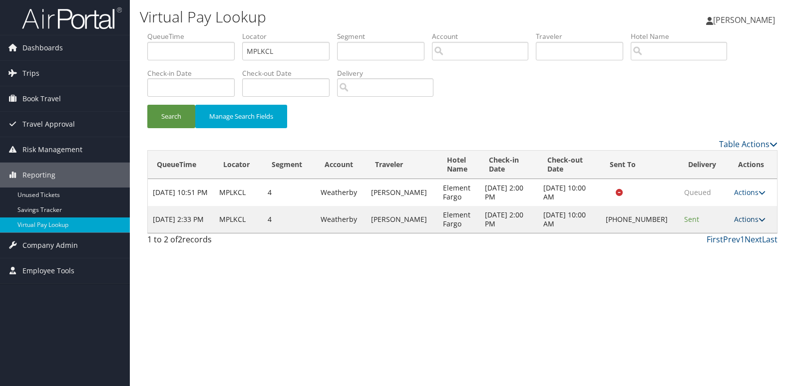
click at [746, 221] on link "Actions" at bounding box center [749, 219] width 31 height 9
click at [725, 250] on link "Logs" at bounding box center [716, 251] width 85 height 17
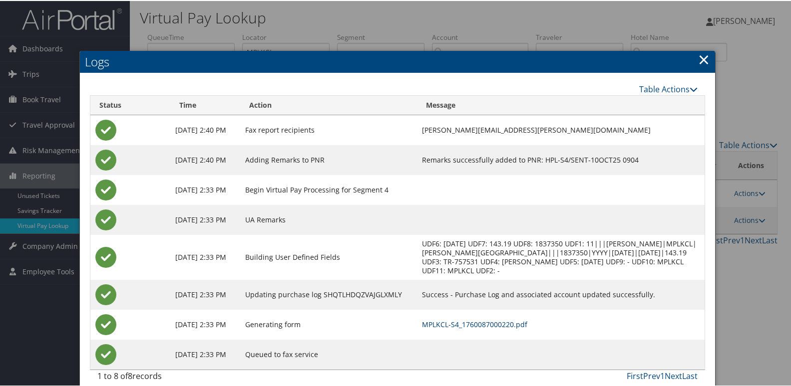
click at [507, 320] on link "MPLKCL-S4_1760087000220.pdf" at bounding box center [474, 323] width 105 height 9
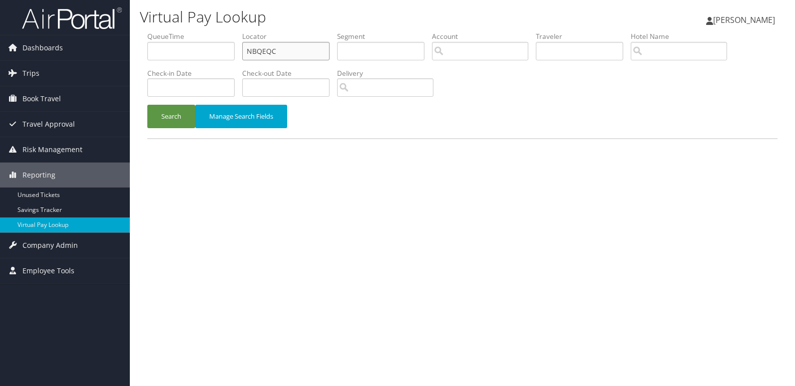
click at [282, 50] on input "NBQEQC" at bounding box center [285, 51] width 87 height 18
paste input "WRSSKH"
type input "WRSSKH"
click at [171, 118] on button "Search" at bounding box center [171, 116] width 48 height 23
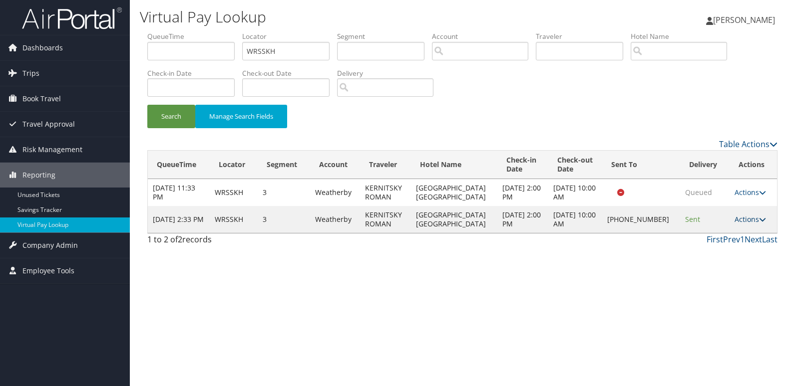
click at [737, 218] on link "Actions" at bounding box center [749, 219] width 31 height 9
click at [718, 251] on link "Logs" at bounding box center [715, 251] width 85 height 17
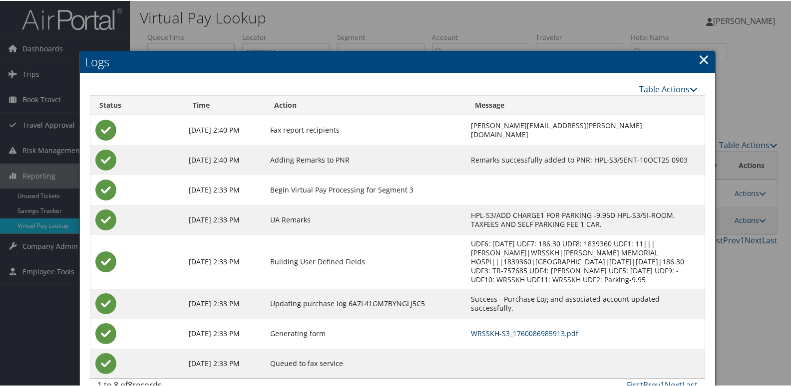
click at [499, 328] on link "WRSSKH-S3_1760086985913.pdf" at bounding box center [524, 332] width 107 height 9
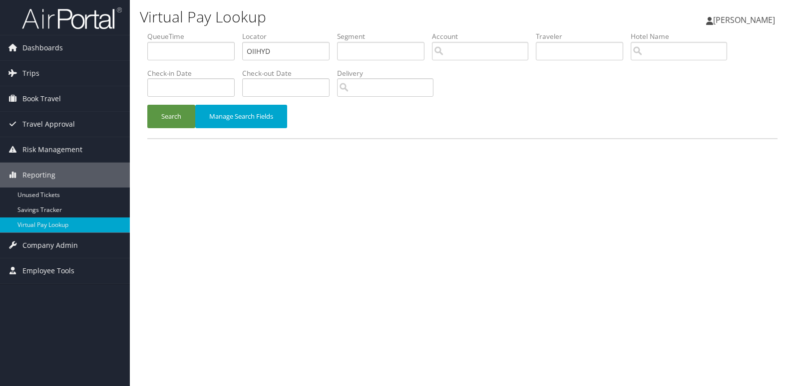
click at [293, 62] on li "Locator OIIHYD" at bounding box center [289, 49] width 95 height 36
click at [292, 54] on input "OIIHYD" at bounding box center [285, 51] width 87 height 18
paste input "JEQBNL"
type input "JEQBNL"
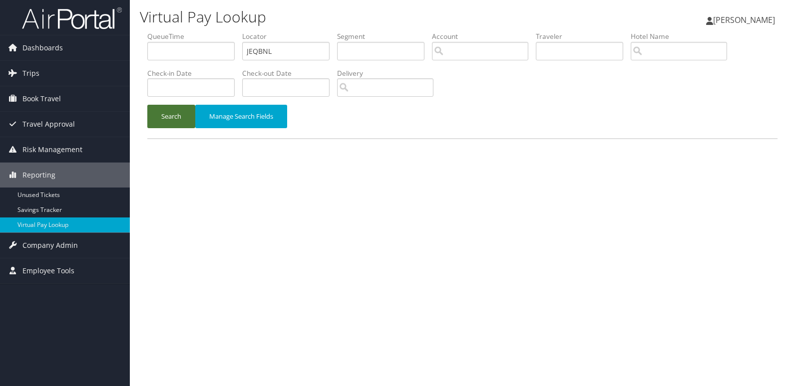
click at [176, 114] on button "Search" at bounding box center [171, 116] width 48 height 23
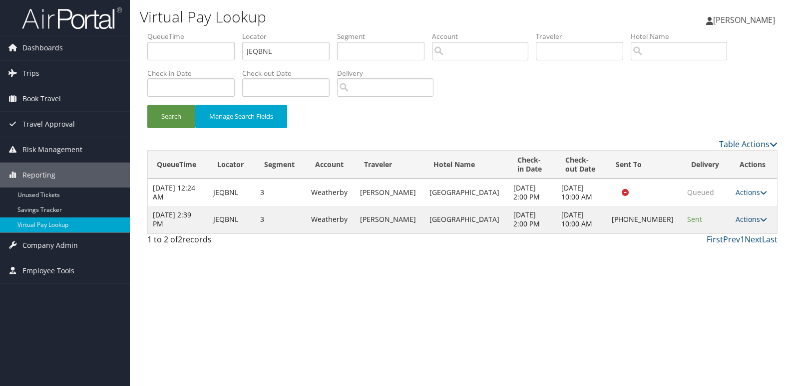
click at [735, 218] on link "Actions" at bounding box center [750, 219] width 31 height 9
click at [717, 247] on link "Logs" at bounding box center [715, 251] width 85 height 17
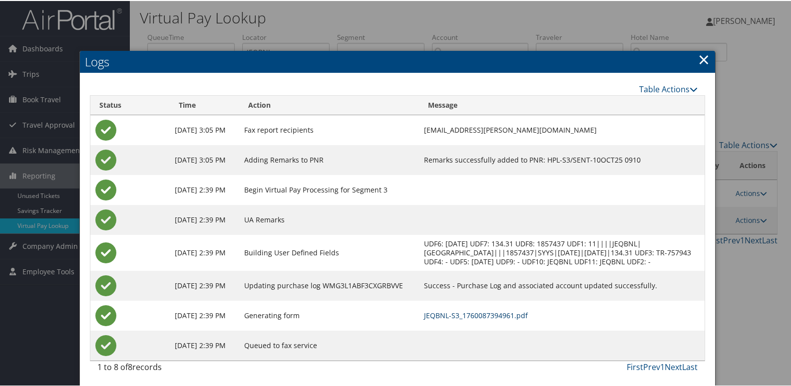
click at [481, 319] on link "JEQBNL-S3_1760087394961.pdf" at bounding box center [476, 314] width 104 height 9
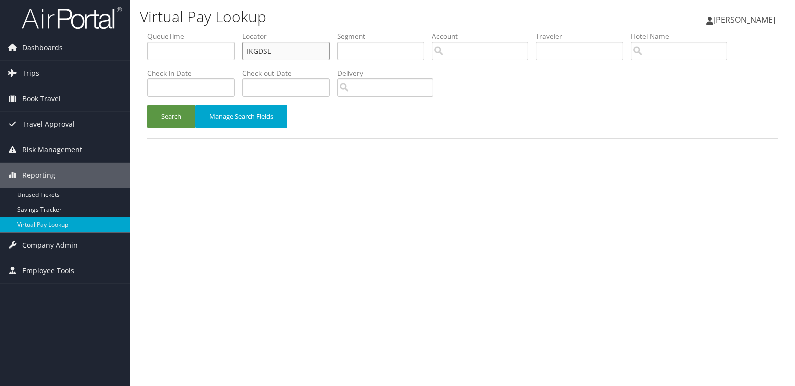
drag, startPoint x: 288, startPoint y: 57, endPoint x: 296, endPoint y: 51, distance: 10.4
click at [288, 57] on input "IKGDSL" at bounding box center [285, 51] width 87 height 18
click at [161, 31] on ul "QueueTime Locator IKGDSL Segment Account Traveler Hotel Name Check-in Date Chec…" at bounding box center [462, 31] width 630 height 0
paste input "SBDPJB"
type input "SBDPJB"
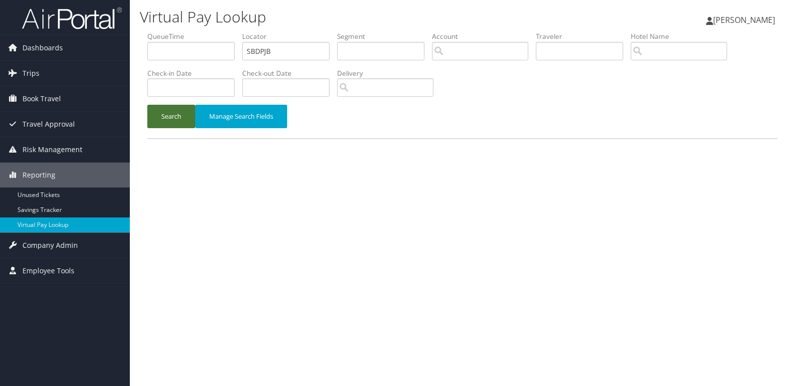
click at [189, 120] on button "Search" at bounding box center [171, 116] width 48 height 23
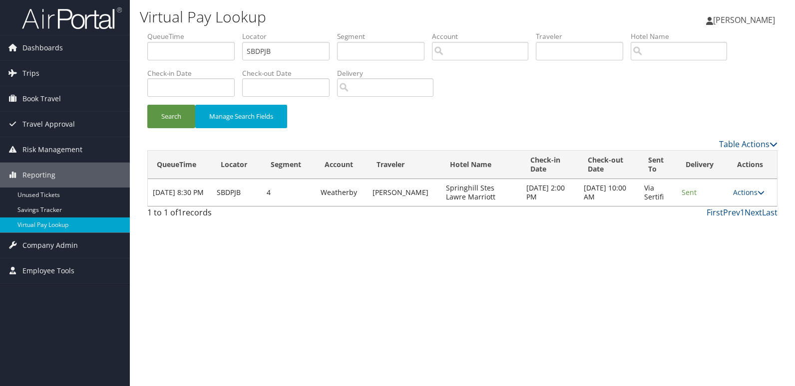
drag, startPoint x: 745, startPoint y: 189, endPoint x: 755, endPoint y: 194, distance: 11.2
click at [747, 191] on link "Actions" at bounding box center [748, 192] width 31 height 9
click at [729, 223] on link "Logs" at bounding box center [729, 224] width 63 height 17
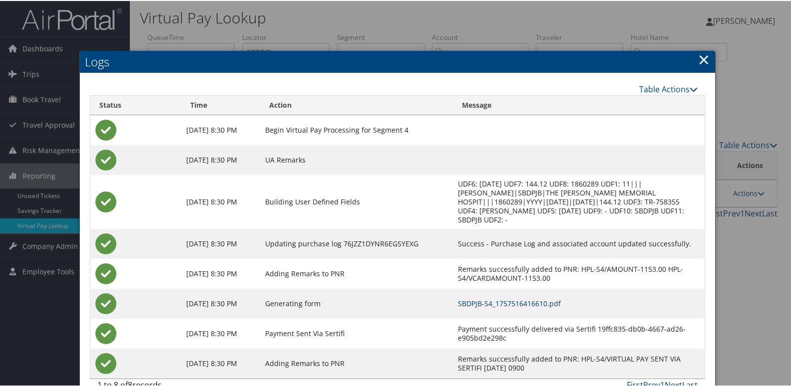
click at [528, 301] on link "SBDPJB-S4_1757516416610.pdf" at bounding box center [509, 302] width 103 height 9
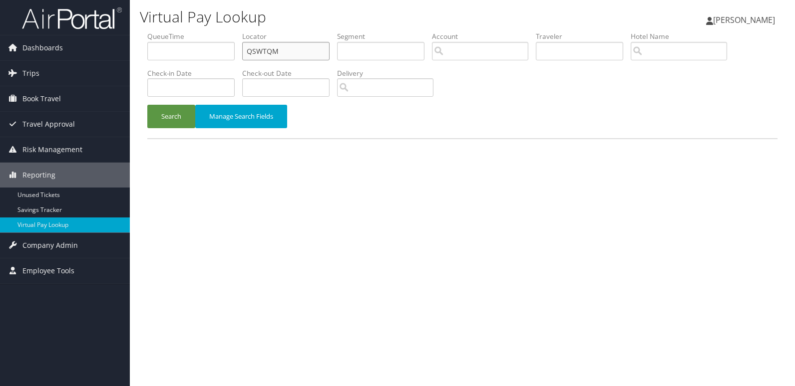
drag, startPoint x: 244, startPoint y: 64, endPoint x: 234, endPoint y: 67, distance: 10.6
click at [231, 31] on ul "QueueTime Locator QSWTQM Segment Account Traveler Hotel Name Check-in Date Chec…" at bounding box center [462, 31] width 630 height 0
paste input "IUZDQZ"
type input "IUZDQZ"
drag, startPoint x: 189, startPoint y: 113, endPoint x: 524, endPoint y: 57, distance: 339.0
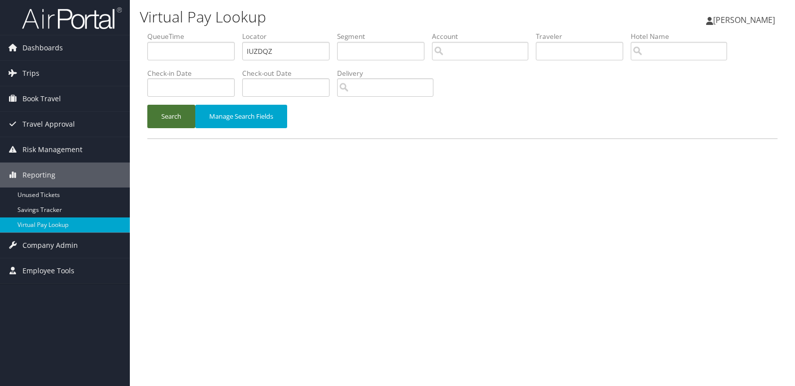
click at [189, 113] on button "Search" at bounding box center [171, 116] width 48 height 23
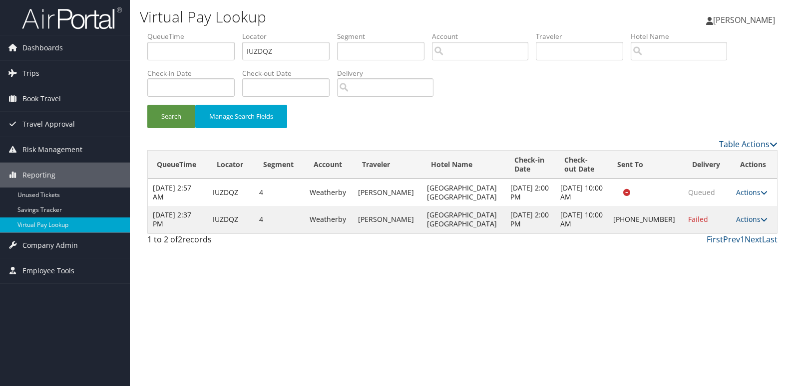
click at [794, 336] on html "Menu Dashboards ► AirPortal 360™ (Manager) My Travel Dashboard Trips ► Airtiner…" at bounding box center [397, 193] width 795 height 386
click at [744, 225] on td "Actions Resend Logs Delivery Information View Itinerary" at bounding box center [754, 219] width 46 height 27
click at [760, 216] on icon at bounding box center [763, 219] width 7 height 7
click at [737, 247] on link "Logs" at bounding box center [716, 251] width 85 height 17
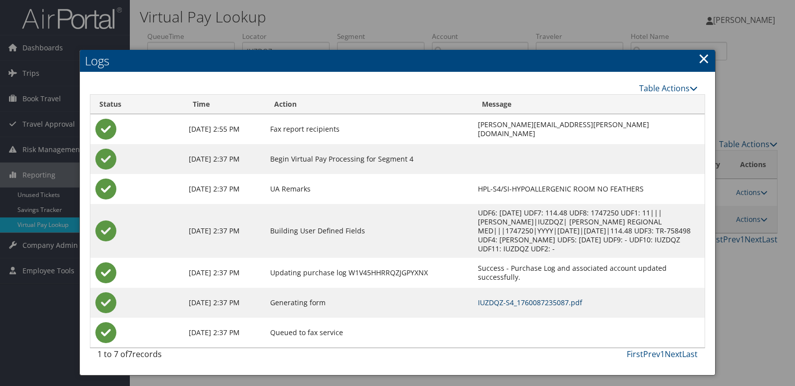
click at [544, 298] on link "IUZDQZ-S4_1760087235087.pdf" at bounding box center [530, 302] width 104 height 9
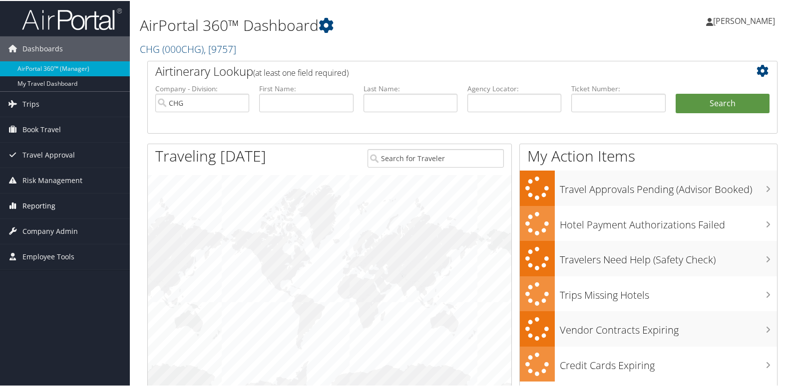
click at [72, 204] on link "Reporting" at bounding box center [65, 205] width 130 height 25
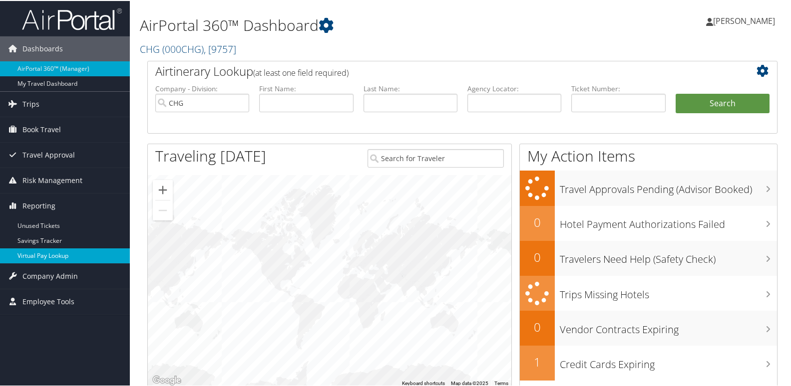
click at [67, 258] on link "Virtual Pay Lookup" at bounding box center [65, 255] width 130 height 15
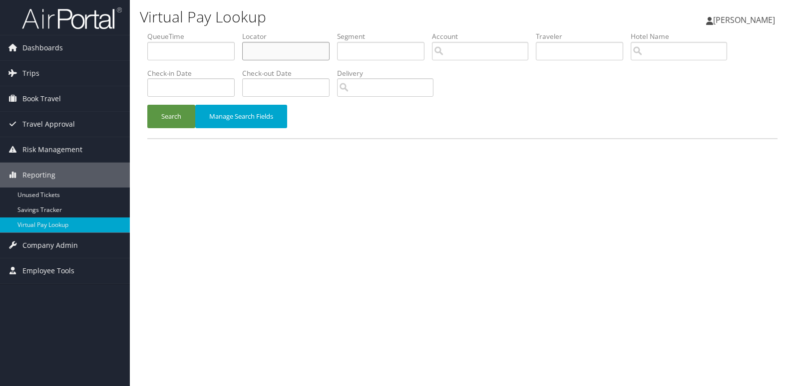
click at [309, 52] on input "text" at bounding box center [285, 51] width 87 height 18
paste input "JRSLOQ"
type input "JRSLOQ"
click at [170, 120] on button "Search" at bounding box center [171, 116] width 48 height 23
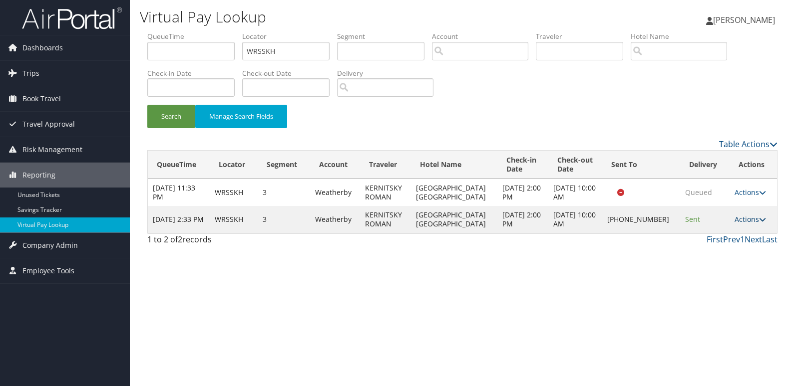
click at [751, 219] on link "Actions" at bounding box center [749, 219] width 31 height 9
click at [742, 257] on link "Logs" at bounding box center [715, 251] width 85 height 17
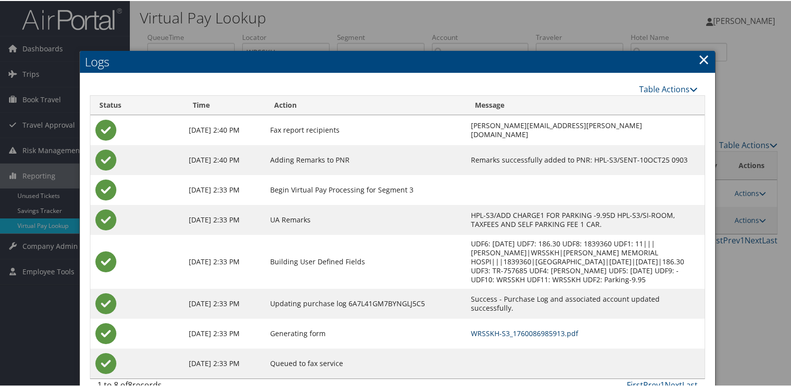
click at [492, 328] on link "WRSSKH-S3_1760086985913.pdf" at bounding box center [524, 332] width 107 height 9
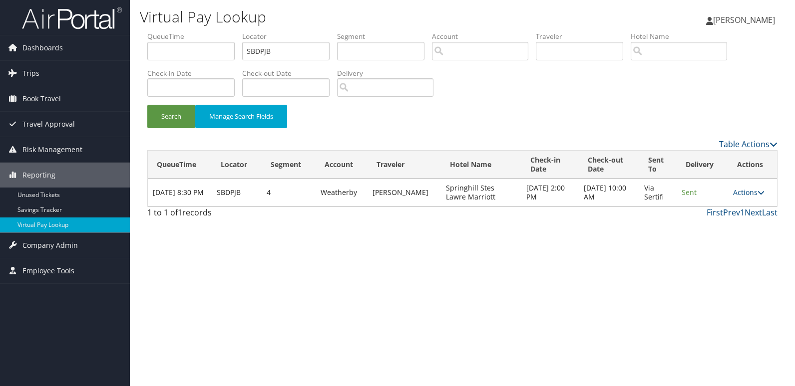
click at [751, 197] on td "Actions Resend Logs View Itinerary" at bounding box center [752, 192] width 49 height 27
click at [750, 193] on link "Actions" at bounding box center [748, 192] width 31 height 9
click at [731, 227] on link "Logs" at bounding box center [729, 224] width 63 height 17
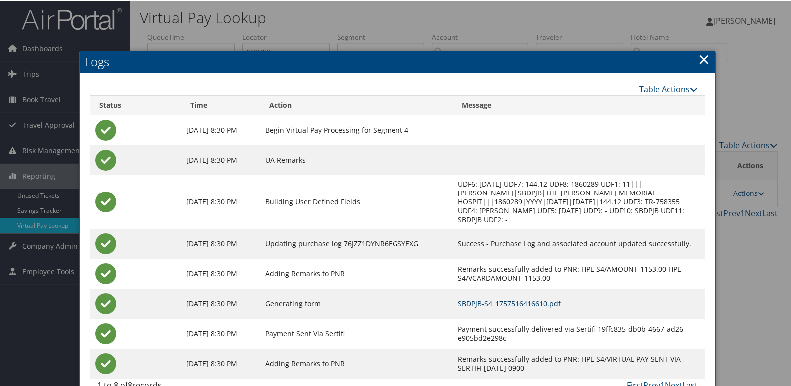
click at [543, 300] on link "SBDPJB-S4_1757516416610.pdf" at bounding box center [509, 302] width 103 height 9
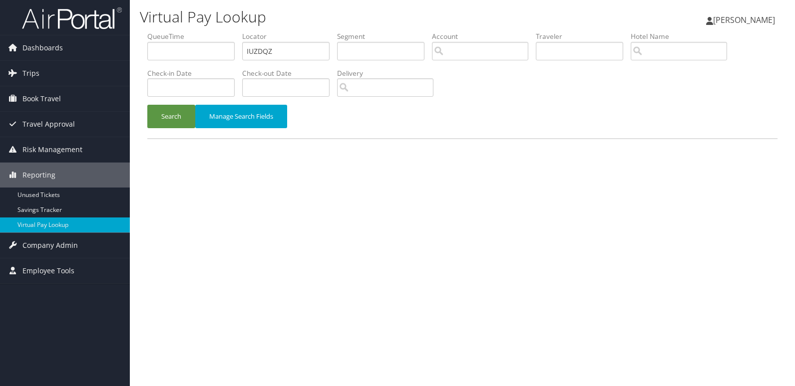
click at [173, 116] on button "Search" at bounding box center [171, 116] width 48 height 23
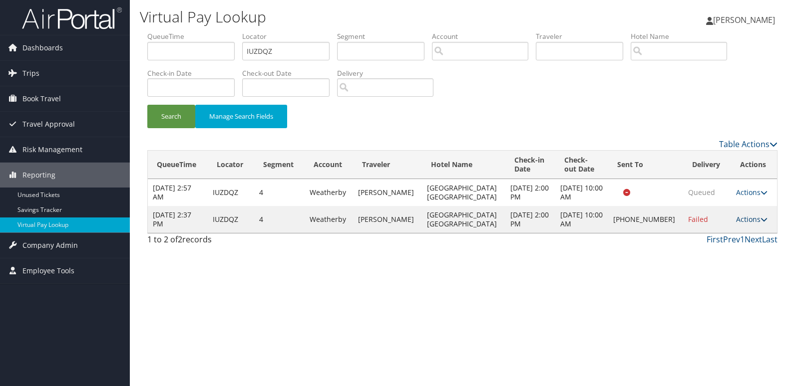
click at [742, 219] on link "Actions" at bounding box center [751, 219] width 31 height 9
click at [736, 237] on link "Resend" at bounding box center [716, 234] width 85 height 17
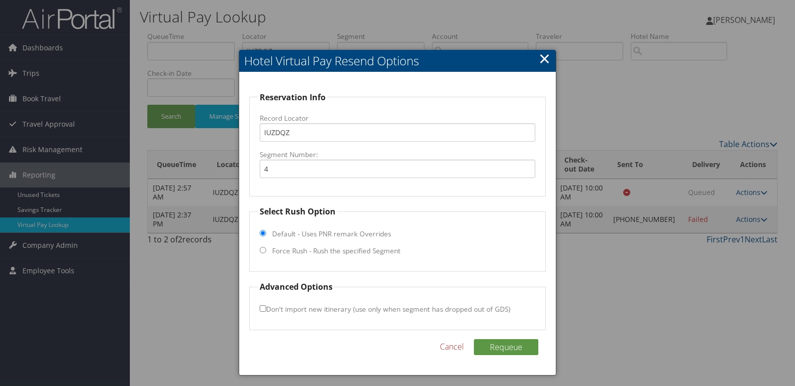
click at [312, 252] on label "Force Rush - Rush the specified Segment" at bounding box center [336, 251] width 128 height 10
click at [266, 252] on input "Force Rush - Rush the specified Segment" at bounding box center [263, 250] width 6 height 6
radio input "true"
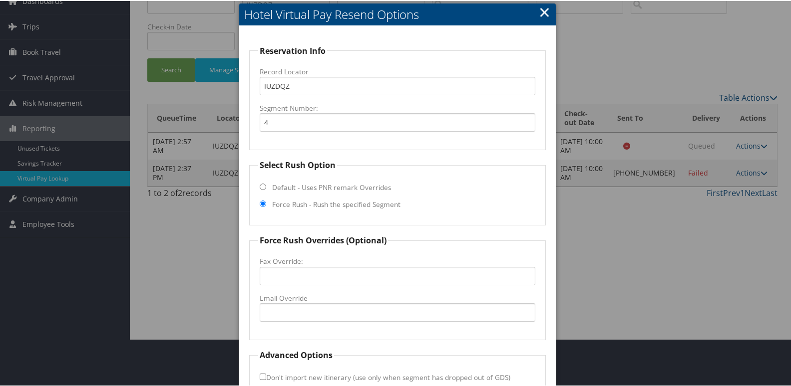
scroll to position [104, 0]
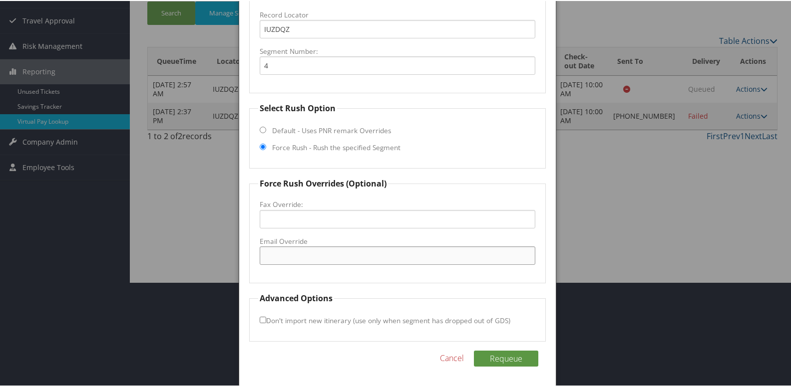
click at [324, 263] on input "Email Override" at bounding box center [398, 255] width 276 height 18
click at [289, 258] on input "Email Override" at bounding box center [398, 255] width 276 height 18
type input "conwayfairfield@gmail.com"
click at [286, 272] on fieldset "Force Rush Overrides (Optional) Fax Override: Email Override conwayfairfield@gm…" at bounding box center [397, 230] width 297 height 106
click at [493, 356] on button "Requeue" at bounding box center [506, 358] width 64 height 16
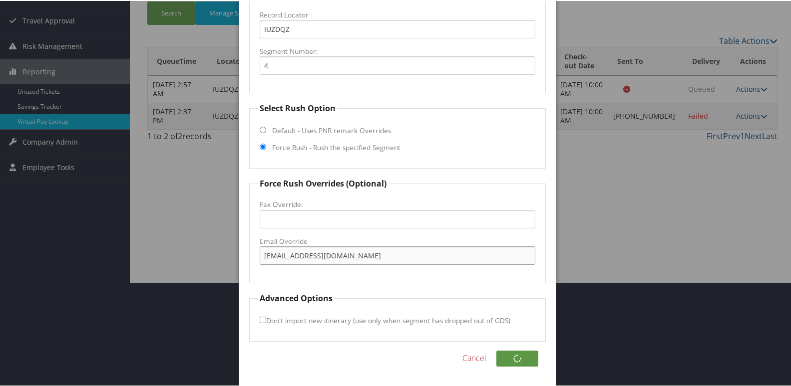
drag, startPoint x: 386, startPoint y: 246, endPoint x: 256, endPoint y: 239, distance: 130.5
click at [256, 239] on fieldset "Force Rush Overrides (Optional) Fax Override: Email Override conwayfairfield@gm…" at bounding box center [397, 230] width 297 height 106
click at [257, 240] on fieldset "Force Rush Overrides (Optional) Fax Override: Email Override conwayfairfield@gm…" at bounding box center [397, 230] width 297 height 106
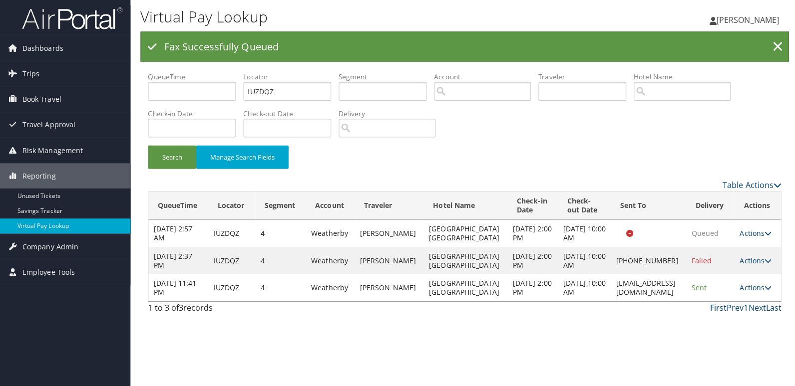
scroll to position [0, 0]
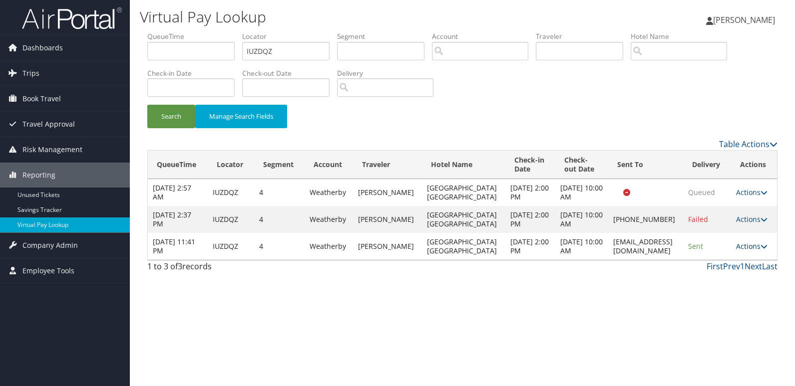
click at [745, 248] on link "Actions" at bounding box center [751, 246] width 31 height 9
click at [743, 280] on link "Logs" at bounding box center [733, 278] width 63 height 17
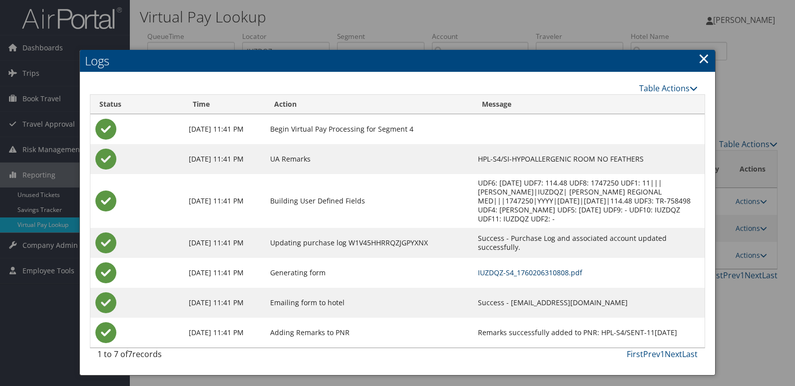
click at [554, 269] on link "IUZDQZ-S4_1760206310808.pdf" at bounding box center [530, 272] width 104 height 9
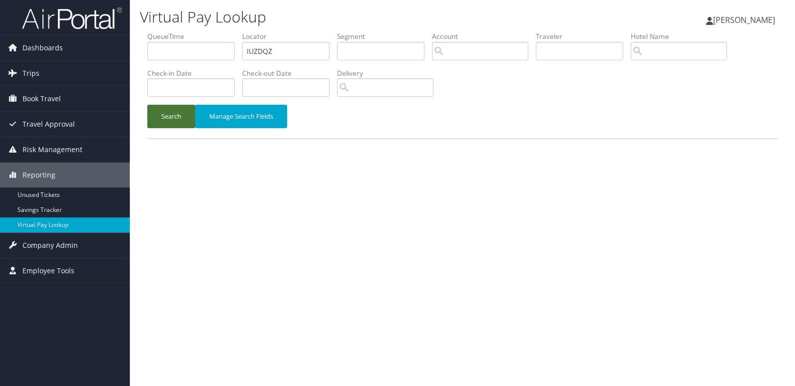
click at [180, 124] on button "Search" at bounding box center [171, 116] width 48 height 23
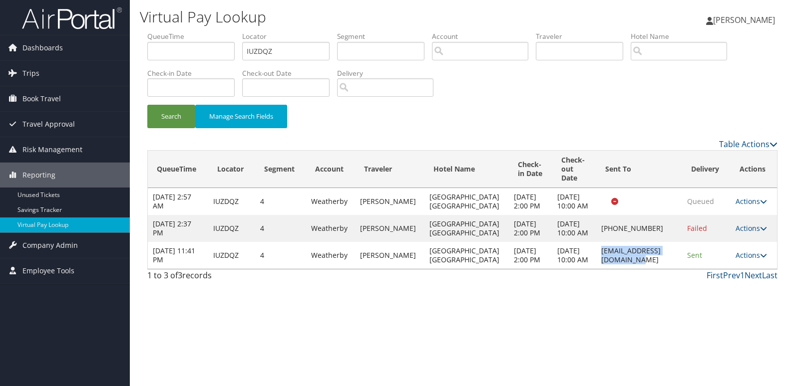
drag, startPoint x: 568, startPoint y: 281, endPoint x: 658, endPoint y: 279, distance: 90.9
click at [658, 269] on td "[EMAIL_ADDRESS][DOMAIN_NAME]" at bounding box center [639, 255] width 86 height 27
copy td "[EMAIL_ADDRESS][DOMAIN_NAME]"
click at [738, 260] on link "Actions" at bounding box center [750, 255] width 31 height 9
click at [727, 302] on link "Logs" at bounding box center [730, 309] width 63 height 17
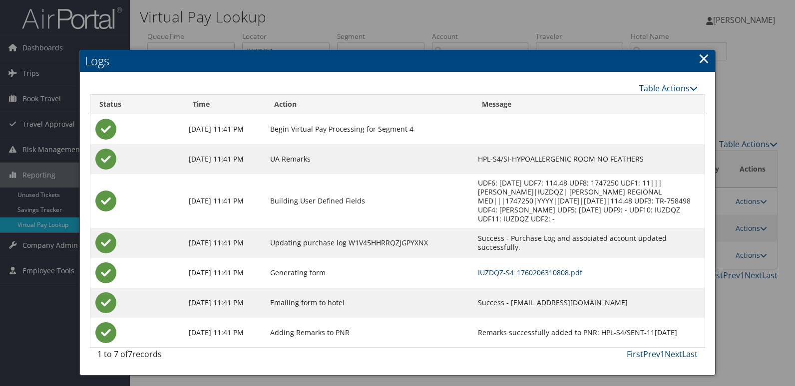
click at [562, 273] on link "IUZDQZ-S4_1760206310808.pdf" at bounding box center [530, 272] width 104 height 9
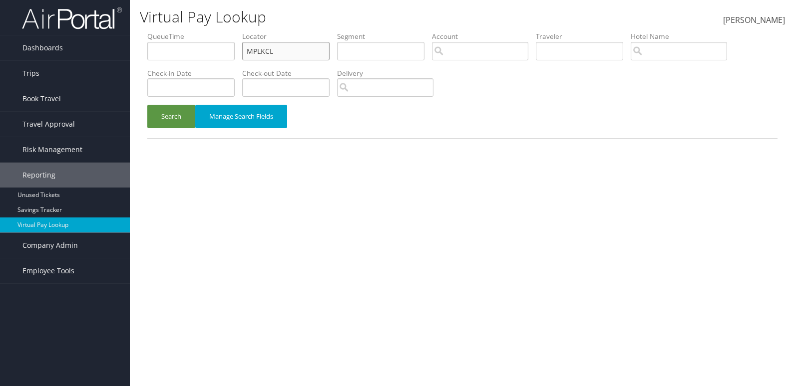
drag, startPoint x: 295, startPoint y: 47, endPoint x: 148, endPoint y: 56, distance: 147.6
click at [182, 31] on ul "QueueTime Locator MPLKCL Segment Account Traveler Hotel Name Check-in Date Chec…" at bounding box center [462, 31] width 630 height 0
paste input "YXCABN"
type input "YXCABN"
click at [186, 115] on button "Search" at bounding box center [171, 116] width 48 height 23
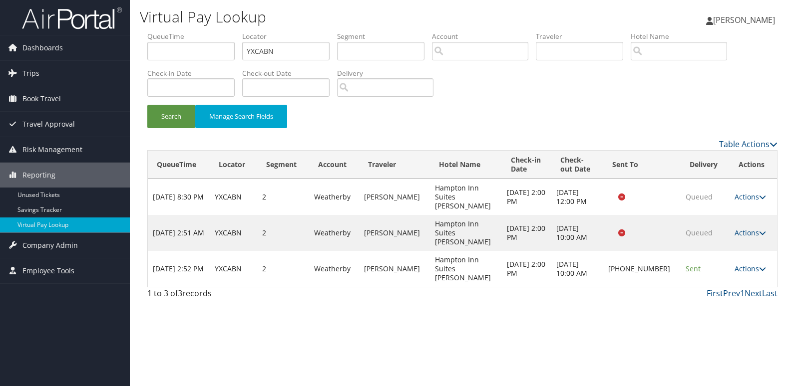
click at [747, 253] on td "Actions Resend Logs Delivery Information View Itinerary" at bounding box center [752, 269] width 47 height 36
click at [747, 264] on link "Actions" at bounding box center [749, 268] width 31 height 9
click at [724, 280] on link "Logs" at bounding box center [716, 278] width 85 height 17
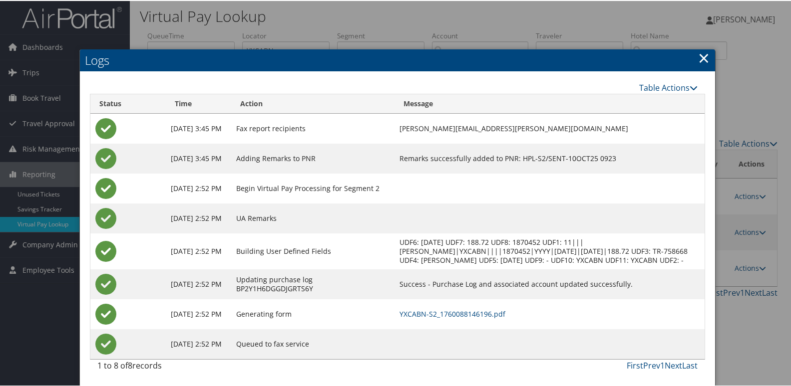
scroll to position [10, 0]
click at [503, 313] on link "YXCABN-S2_1760088146196.pdf" at bounding box center [452, 312] width 106 height 9
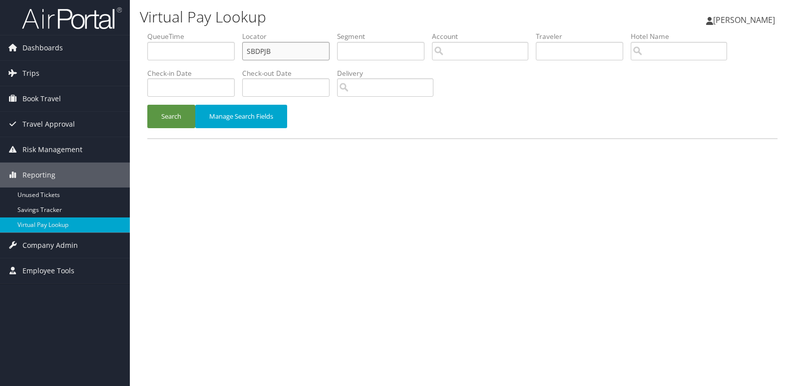
drag, startPoint x: 291, startPoint y: 57, endPoint x: 190, endPoint y: 72, distance: 102.9
click at [243, 31] on ul "QueueTime Locator SBDPJB Segment Account Traveler Hotel Name Check-in Date Chec…" at bounding box center [462, 31] width 630 height 0
paste input "LGSBMM"
type input "LGSBMM"
drag, startPoint x: 153, startPoint y: 115, endPoint x: 446, endPoint y: 47, distance: 301.2
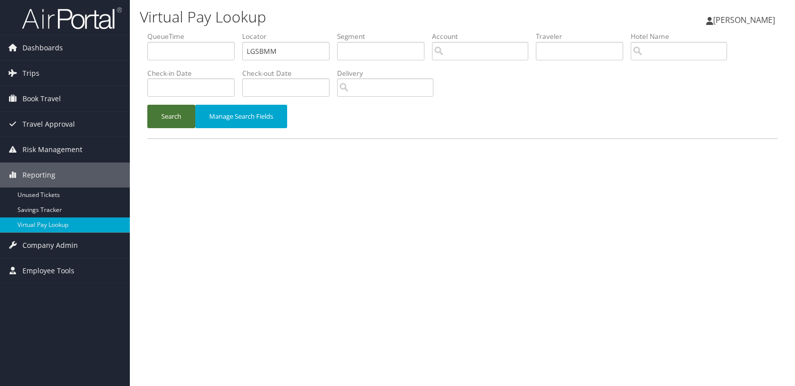
click at [154, 117] on button "Search" at bounding box center [171, 116] width 48 height 23
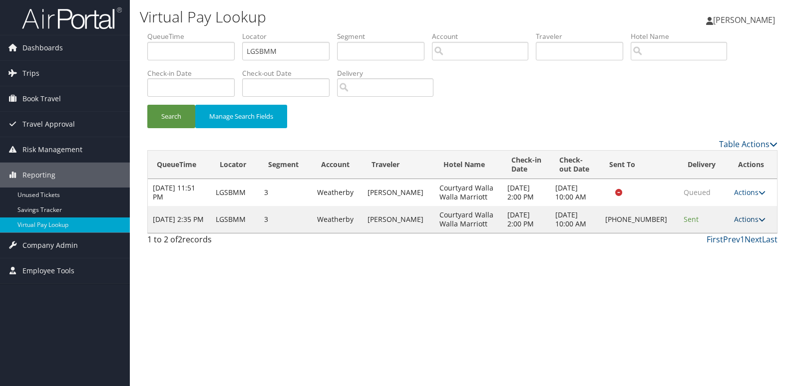
click at [743, 222] on link "Actions" at bounding box center [749, 219] width 31 height 9
click at [724, 255] on link "Logs" at bounding box center [715, 251] width 85 height 17
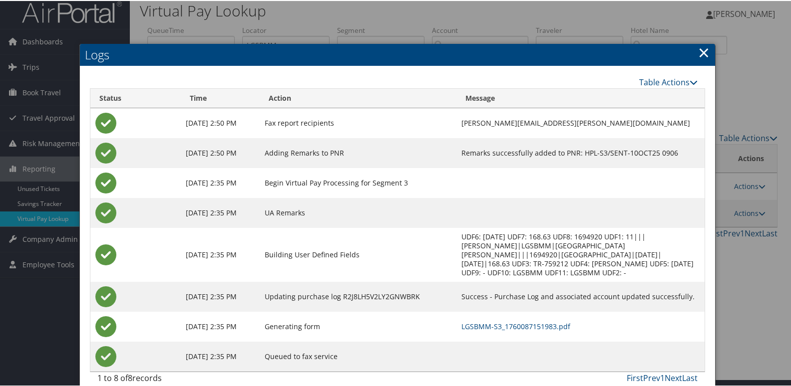
scroll to position [10, 0]
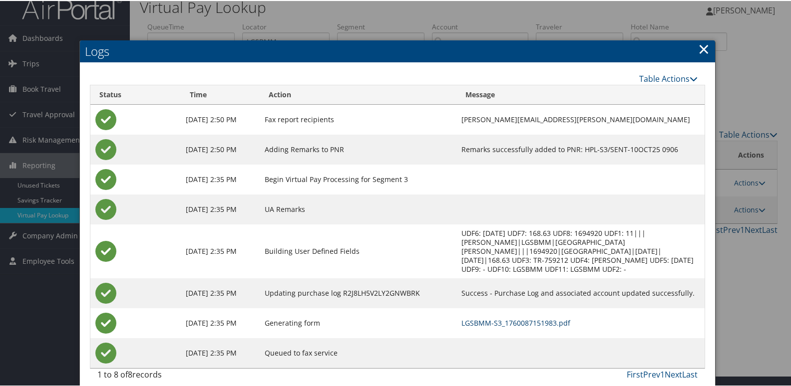
click at [537, 317] on link "LGSBMM-S3_1760087151983.pdf" at bounding box center [515, 321] width 109 height 9
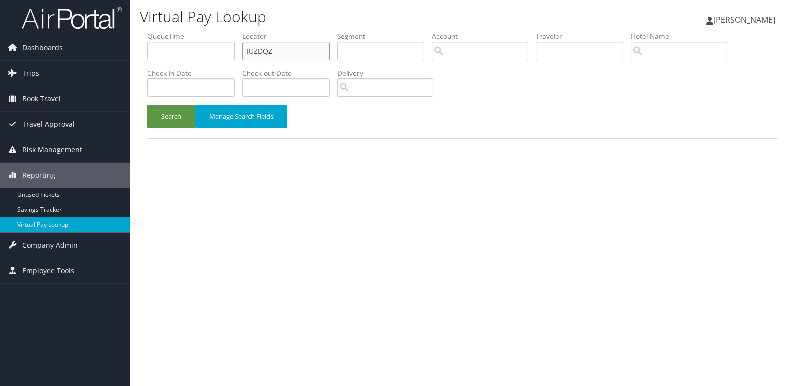
drag, startPoint x: 201, startPoint y: 56, endPoint x: 172, endPoint y: 62, distance: 29.5
click at [180, 31] on ul "QueueTime Locator IUZDQZ Segment Account Traveler Hotel Name Check-in Date Chec…" at bounding box center [462, 31] width 630 height 0
paste input "QTHOWE"
type input "QTHOWE"
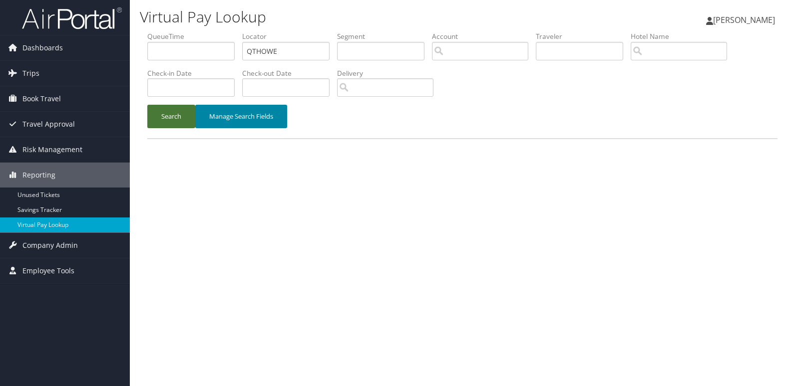
drag, startPoint x: 161, startPoint y: 110, endPoint x: 233, endPoint y: 122, distance: 72.9
click at [162, 112] on button "Search" at bounding box center [171, 116] width 48 height 23
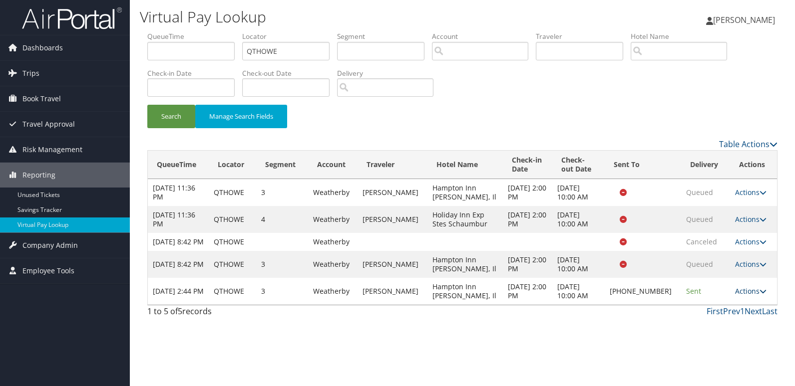
click at [748, 296] on link "Actions" at bounding box center [750, 291] width 31 height 9
click at [723, 334] on link "Logs" at bounding box center [716, 331] width 85 height 17
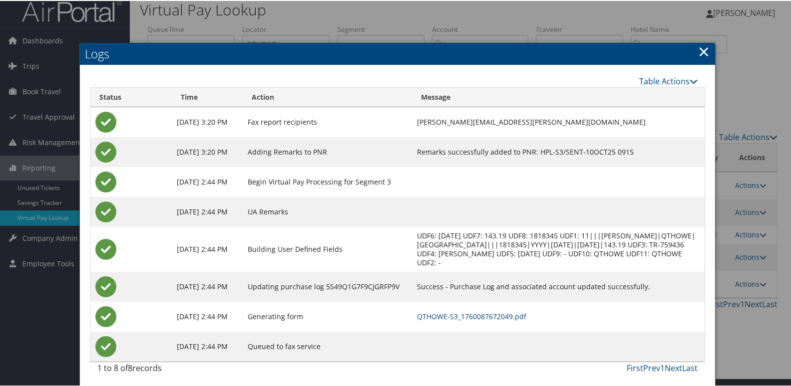
scroll to position [10, 0]
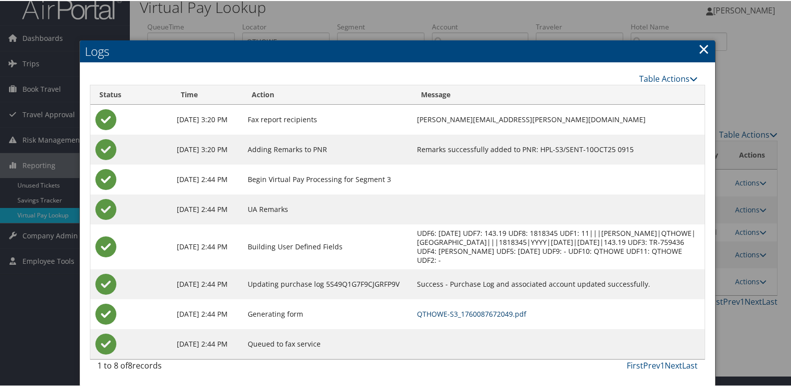
click at [482, 313] on link "QTHOWE-S3_1760087672049.pdf" at bounding box center [471, 312] width 109 height 9
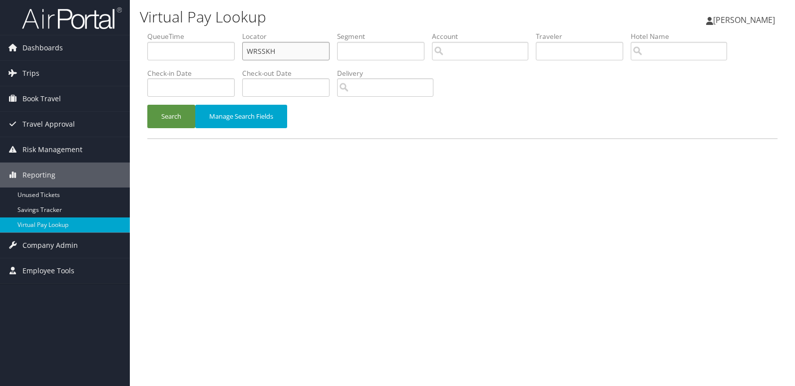
drag, startPoint x: 318, startPoint y: 45, endPoint x: 159, endPoint y: 91, distance: 165.7
click at [166, 31] on ul "QueueTime Locator WRSSKH Segment Account Traveler Hotel Name Check-in Date Chec…" at bounding box center [462, 31] width 630 height 0
paste input "YTTXAS"
type input "YTTXAS"
click at [161, 127] on button "Search" at bounding box center [171, 116] width 48 height 23
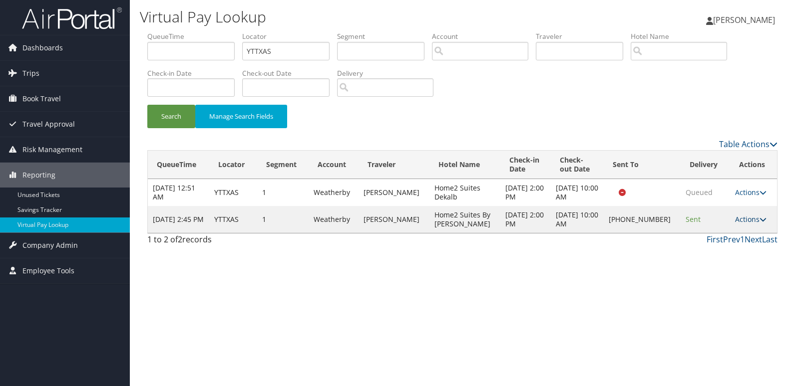
click at [745, 220] on link "Actions" at bounding box center [750, 219] width 31 height 9
click at [723, 248] on link "Logs" at bounding box center [716, 251] width 85 height 17
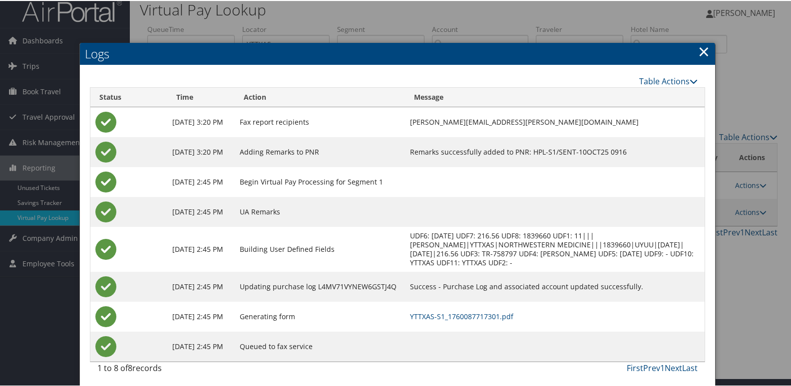
scroll to position [10, 0]
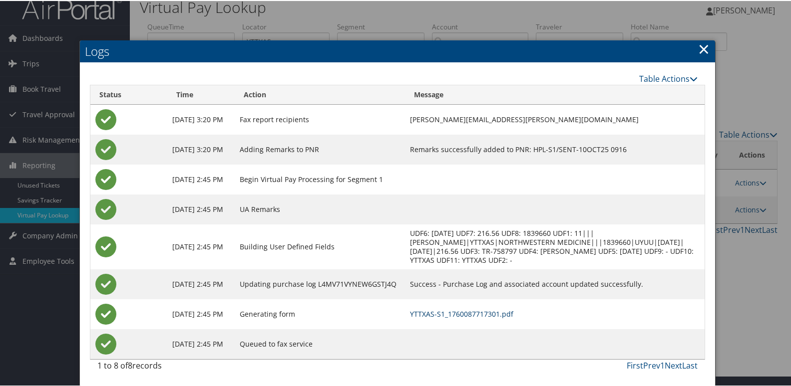
click at [503, 314] on link "YTTXAS-S1_1760087717301.pdf" at bounding box center [461, 312] width 103 height 9
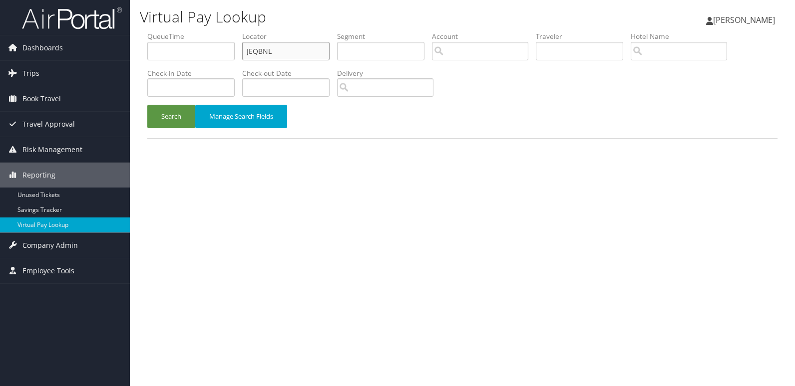
drag, startPoint x: 310, startPoint y: 49, endPoint x: 264, endPoint y: 82, distance: 57.2
click at [223, 31] on ul "QueueTime Locator JEQBNL Segment Account Traveler Hotel Name Check-in Date Chec…" at bounding box center [462, 31] width 630 height 0
paste input "MTFNB"
type input "JMTFNB"
drag, startPoint x: 226, startPoint y: 44, endPoint x: 241, endPoint y: 62, distance: 23.0
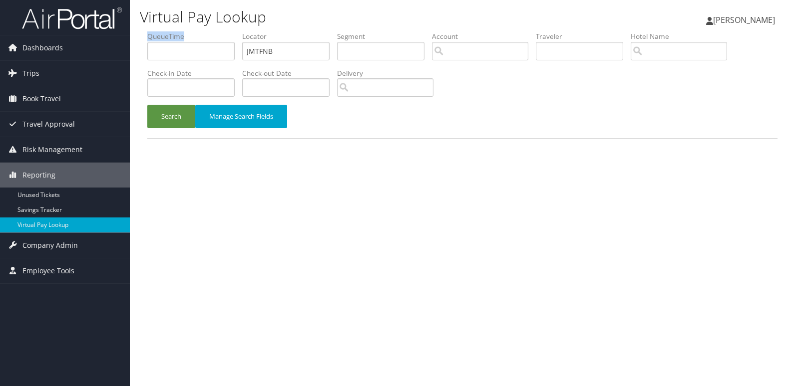
click at [212, 48] on li "QueueTime" at bounding box center [194, 49] width 95 height 36
drag, startPoint x: 298, startPoint y: 50, endPoint x: 197, endPoint y: 58, distance: 102.1
click at [213, 31] on ul "QueueTime Locator JMTFNB Segment Account Traveler Hotel Name Check-in Date Chec…" at bounding box center [462, 31] width 630 height 0
click at [182, 117] on button "Search" at bounding box center [171, 116] width 48 height 23
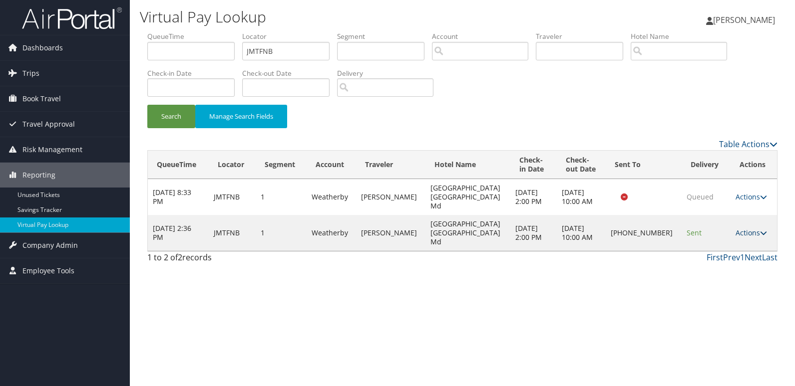
click at [751, 228] on link "Actions" at bounding box center [750, 232] width 31 height 9
click at [726, 252] on link "Logs" at bounding box center [715, 251] width 85 height 17
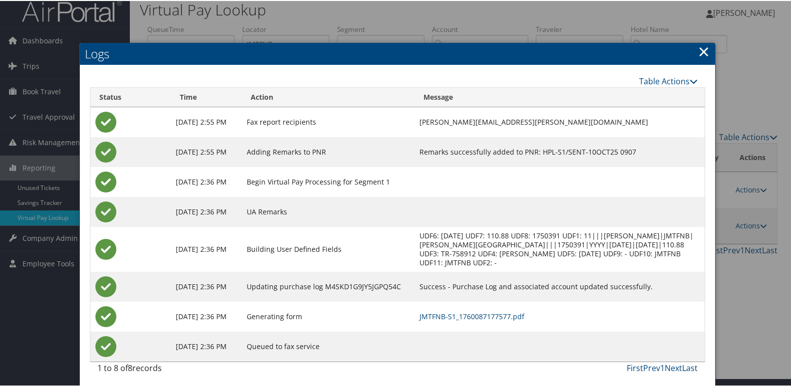
scroll to position [10, 0]
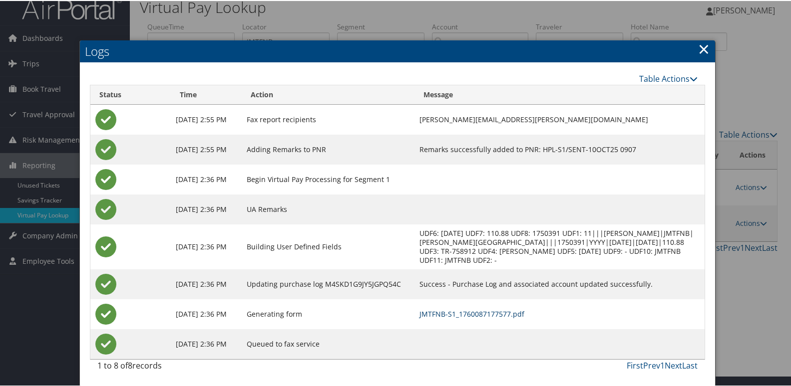
click at [507, 314] on link "JMTFNB-S1_1760087177577.pdf" at bounding box center [471, 312] width 105 height 9
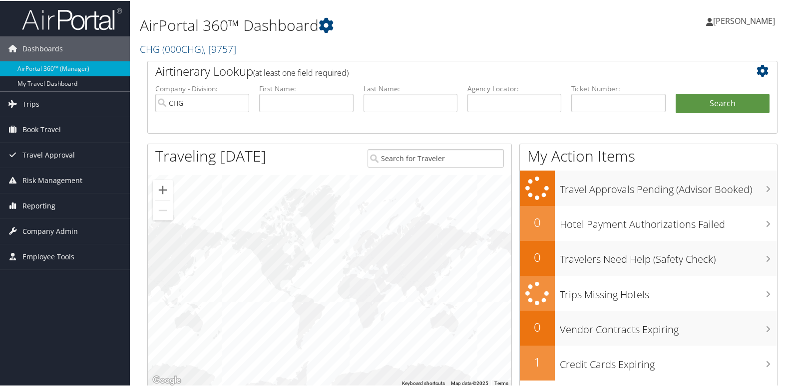
click at [52, 200] on span "Reporting" at bounding box center [38, 205] width 33 height 25
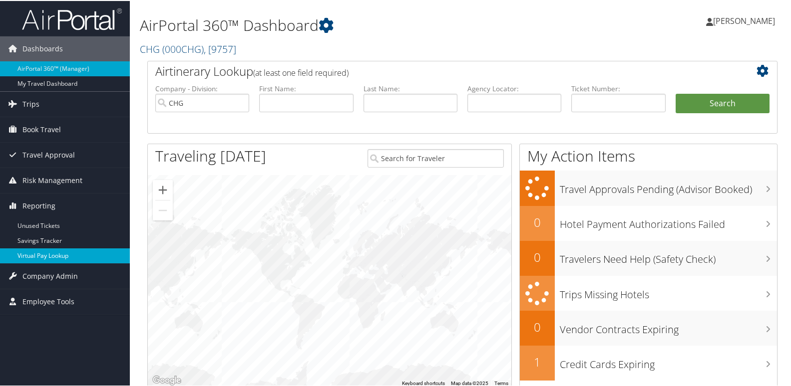
click at [60, 256] on link "Virtual Pay Lookup" at bounding box center [65, 255] width 130 height 15
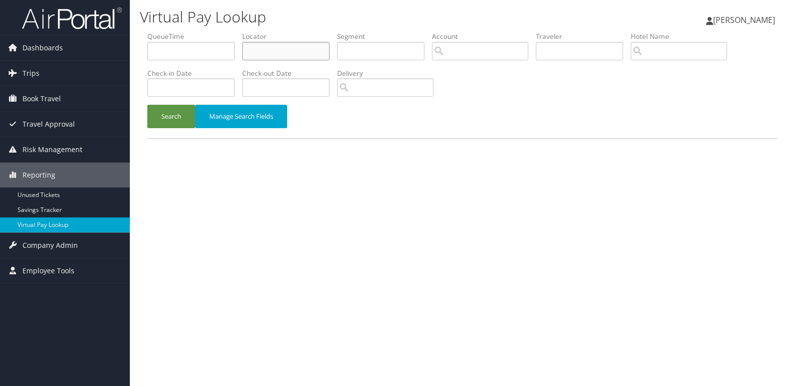
click at [303, 44] on input "text" at bounding box center [285, 51] width 87 height 18
paste input "ISWHJX"
type input "ISWHJX"
click at [189, 114] on button "Search" at bounding box center [171, 116] width 48 height 23
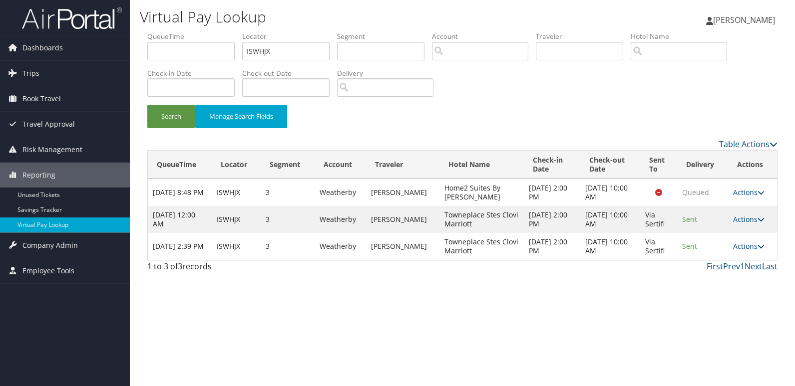
click at [740, 246] on link "Actions" at bounding box center [748, 246] width 31 height 9
click at [712, 272] on link "Logs" at bounding box center [729, 278] width 63 height 17
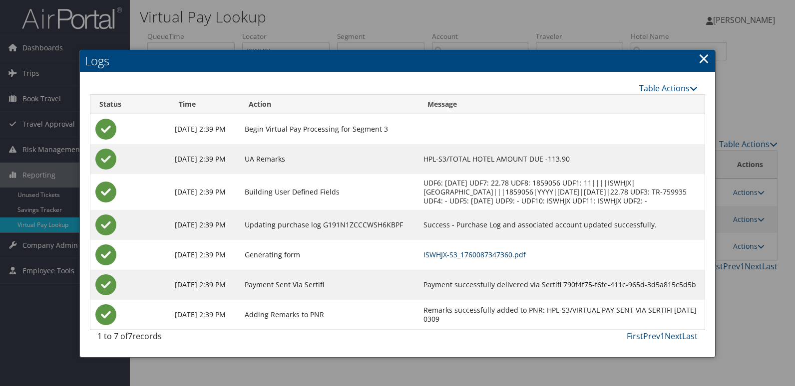
click at [525, 260] on link "ISWHJX-S3_1760087347360.pdf" at bounding box center [474, 254] width 102 height 9
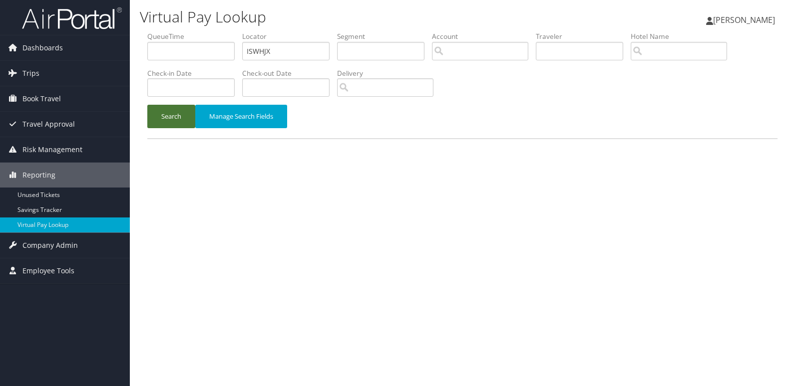
click at [178, 116] on button "Search" at bounding box center [171, 116] width 48 height 23
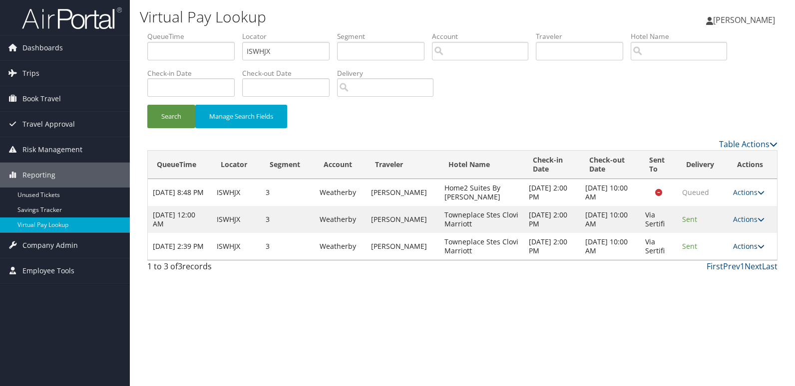
click at [746, 248] on link "Actions" at bounding box center [748, 246] width 31 height 9
click at [744, 256] on link "Resend" at bounding box center [729, 261] width 63 height 17
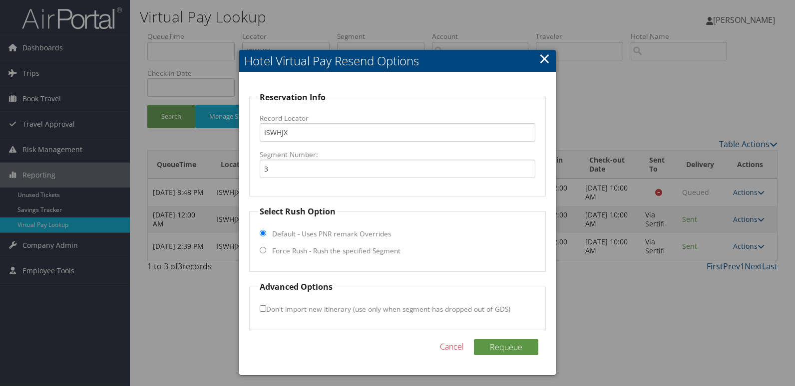
click at [271, 251] on fieldset "Select Rush Option Default - Uses PNR remark Overrides Force Rush - Rush the sp…" at bounding box center [397, 239] width 297 height 66
click at [267, 250] on fieldset "Select Rush Option Default - Uses PNR remark Overrides Force Rush - Rush the sp…" at bounding box center [397, 239] width 297 height 66
click at [260, 248] on input "Force Rush - Rush the specified Segment" at bounding box center [263, 250] width 6 height 6
radio input "true"
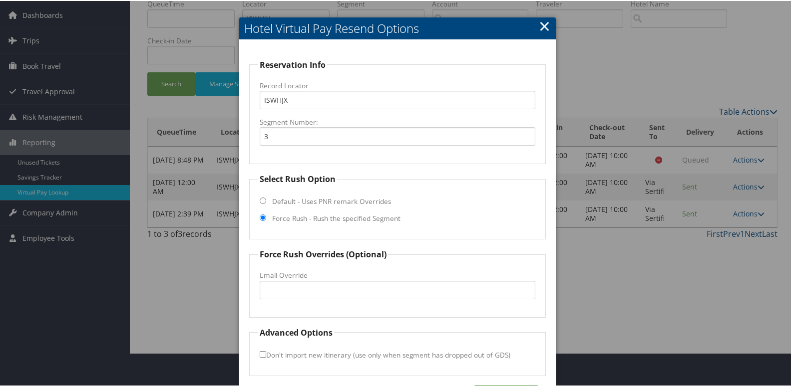
scroll to position [68, 0]
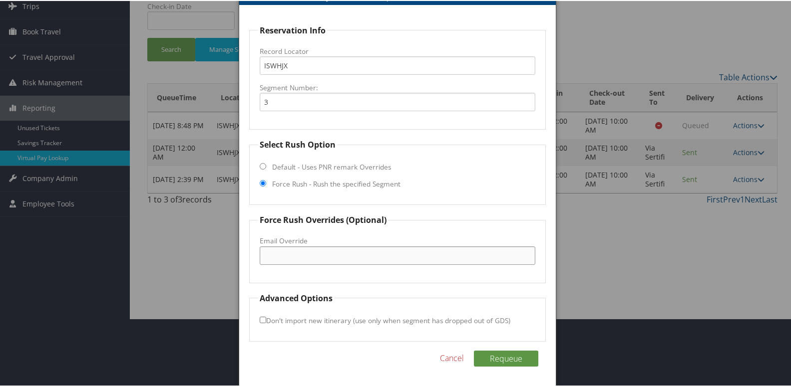
click at [290, 262] on input "Email Override" at bounding box center [398, 255] width 276 height 18
drag, startPoint x: 376, startPoint y: 254, endPoint x: 255, endPoint y: 249, distance: 121.4
click at [255, 249] on fieldset "Force Rush Overrides (Optional) Fax Override: Email Override [EMAIL_ADDRESS][DO…" at bounding box center [397, 247] width 297 height 69
type input "[EMAIL_ADDRESS][DOMAIN_NAME]"
click at [513, 358] on button "Requeue" at bounding box center [506, 358] width 64 height 16
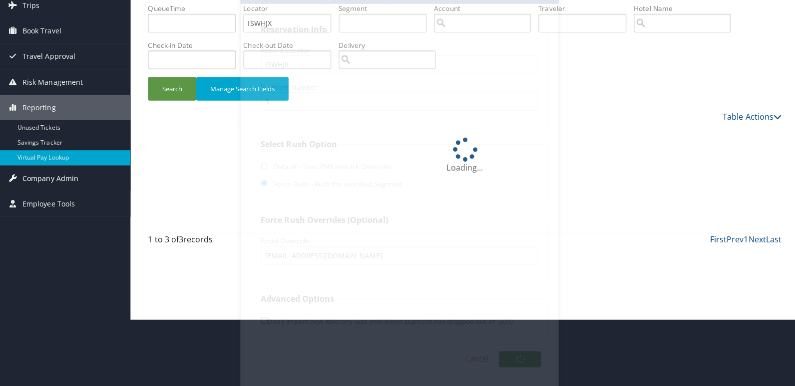
scroll to position [0, 0]
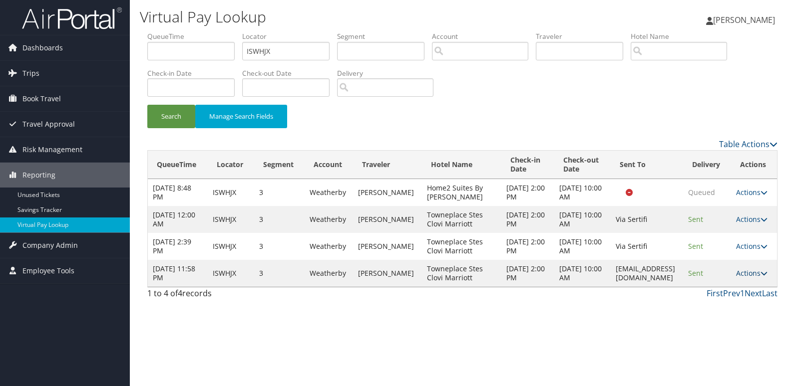
click at [747, 275] on link "Actions" at bounding box center [751, 273] width 31 height 9
drag, startPoint x: 590, startPoint y: 275, endPoint x: 676, endPoint y: 282, distance: 86.1
click at [676, 282] on tr "[DATE] 11:58 PM ISWHJX 3 Weatherby [PERSON_NAME] N Towneplace Stes Clovi Marrio…" at bounding box center [462, 273] width 629 height 27
copy tr "[EMAIL_ADDRESS][DOMAIN_NAME]"
click at [676, 282] on td "[EMAIL_ADDRESS][DOMAIN_NAME]" at bounding box center [646, 273] width 72 height 27
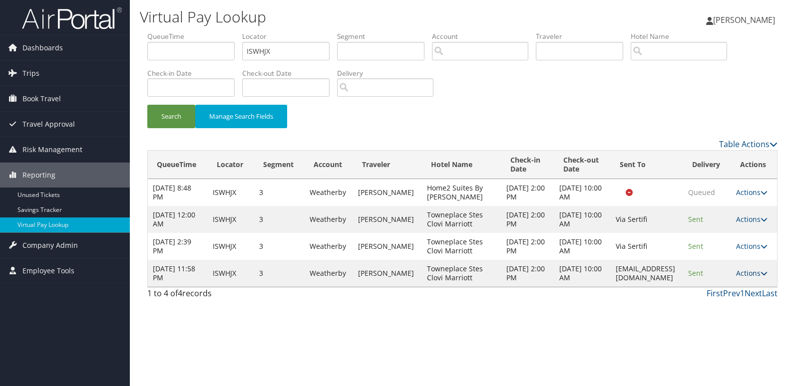
drag, startPoint x: 751, startPoint y: 278, endPoint x: 750, endPoint y: 304, distance: 27.0
click at [751, 277] on link "Actions" at bounding box center [751, 273] width 31 height 9
click at [748, 307] on link "Logs" at bounding box center [733, 304] width 63 height 17
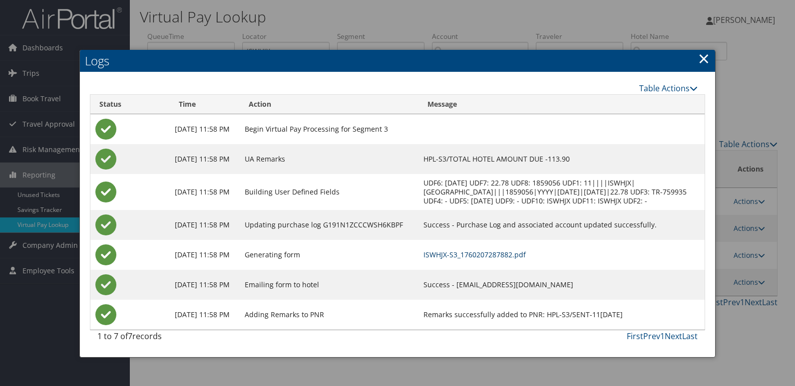
click at [526, 260] on link "ISWHJX-S3_1760207287882.pdf" at bounding box center [474, 254] width 102 height 9
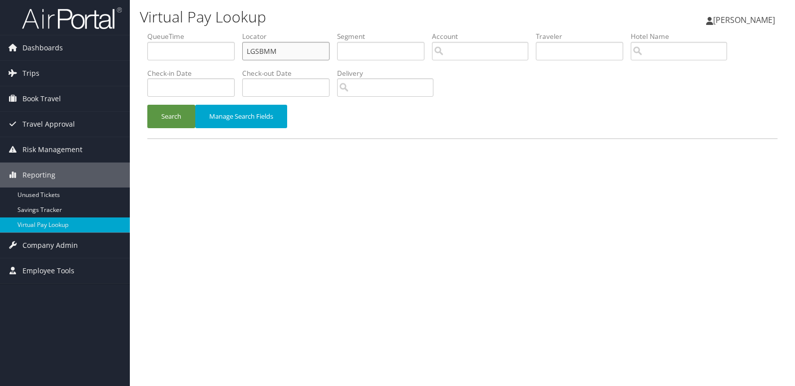
drag, startPoint x: 204, startPoint y: 50, endPoint x: 144, endPoint y: 84, distance: 68.6
click at [175, 31] on ul "QueueTime Locator LGSBMM Segment Account Traveler Hotel Name Check-in Date Chec…" at bounding box center [462, 31] width 630 height 0
paste input "QTBDQW"
type input "QTBDQW"
drag, startPoint x: 164, startPoint y: 114, endPoint x: 243, endPoint y: 114, distance: 79.4
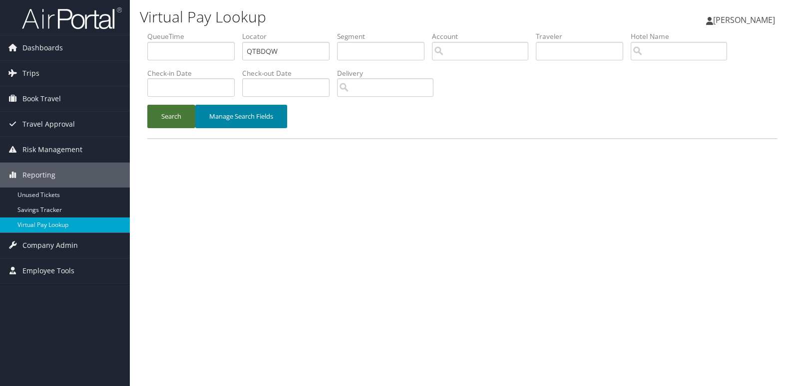
click at [164, 114] on button "Search" at bounding box center [171, 116] width 48 height 23
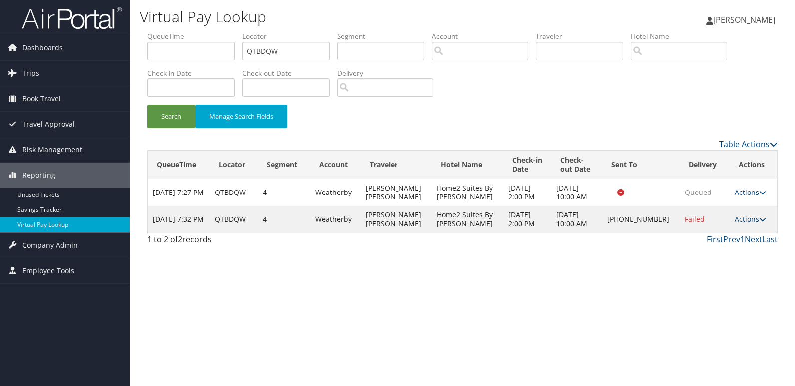
click at [749, 224] on link "Actions" at bounding box center [749, 219] width 31 height 9
drag, startPoint x: 749, startPoint y: 230, endPoint x: 742, endPoint y: 242, distance: 13.6
click at [741, 224] on link "Actions" at bounding box center [749, 219] width 31 height 9
click at [717, 273] on link "Delivery Information" at bounding box center [715, 281] width 85 height 17
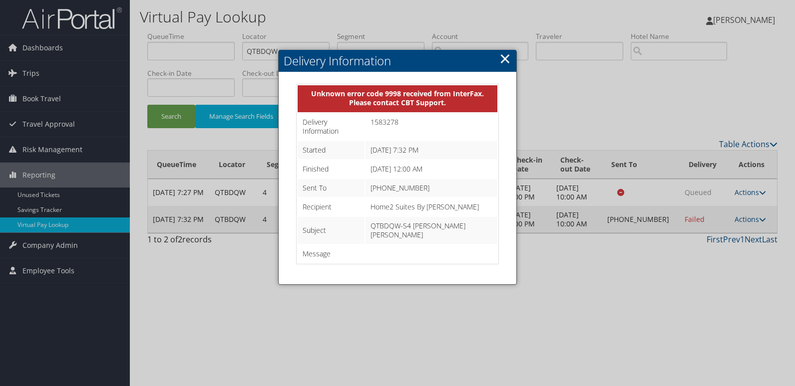
click at [742, 224] on link "Actions" at bounding box center [749, 219] width 31 height 9
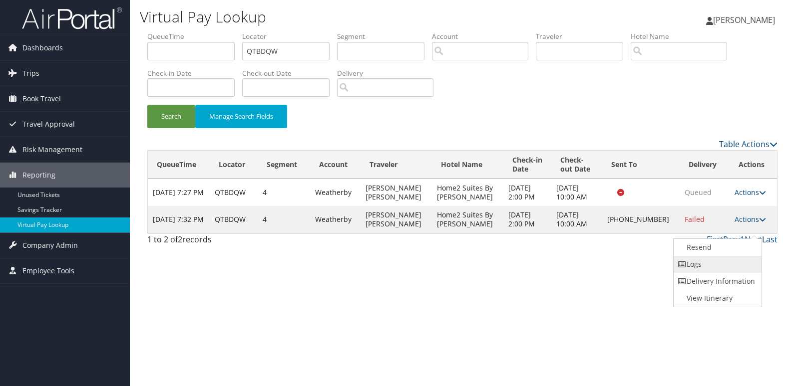
click at [730, 262] on link "Logs" at bounding box center [715, 264] width 85 height 17
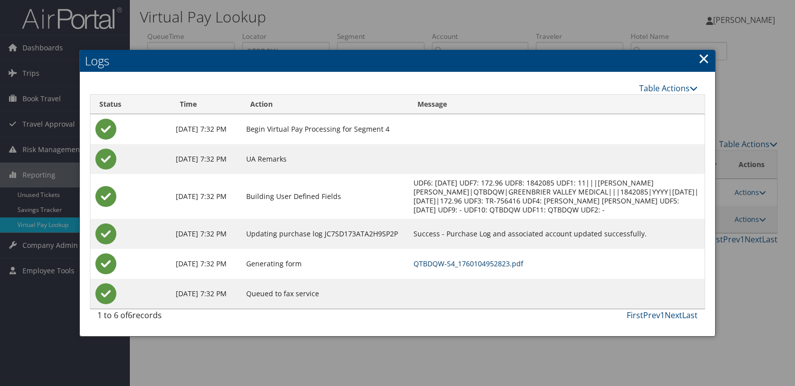
click at [513, 266] on link "QTBDQW-S4_1760104952823.pdf" at bounding box center [468, 263] width 110 height 9
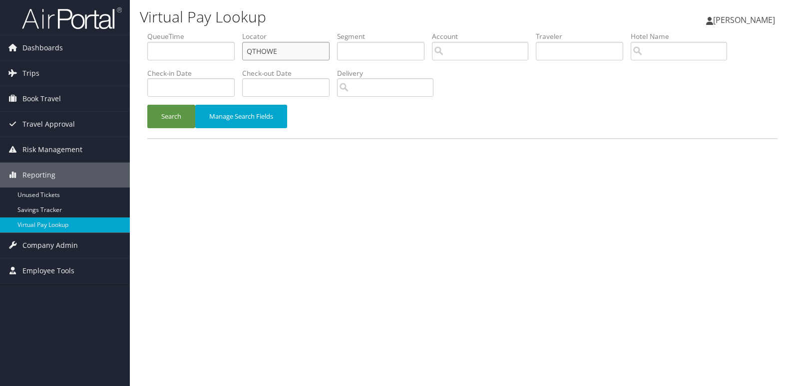
drag, startPoint x: 298, startPoint y: 59, endPoint x: 168, endPoint y: 58, distance: 130.3
click at [171, 31] on ul "QueueTime Locator QTHOWE Segment Account Traveler Hotel Name Check-in Date Chec…" at bounding box center [462, 31] width 630 height 0
paste input "HAITFS"
type input "HAITFS"
click at [166, 109] on button "Search" at bounding box center [171, 116] width 48 height 23
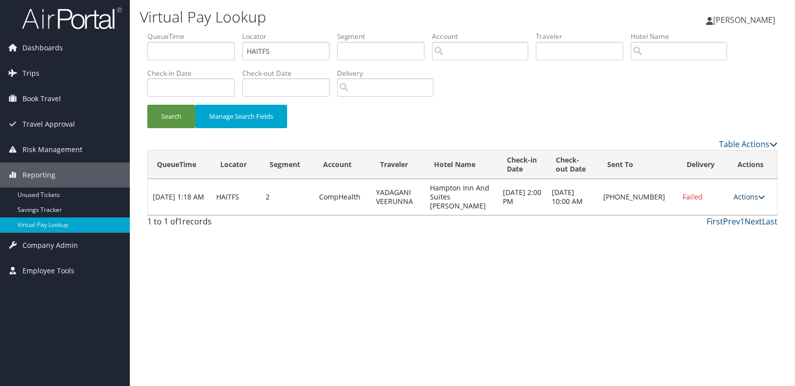
click at [742, 195] on link "Actions" at bounding box center [748, 196] width 31 height 9
click at [733, 220] on link "Logs" at bounding box center [715, 224] width 85 height 17
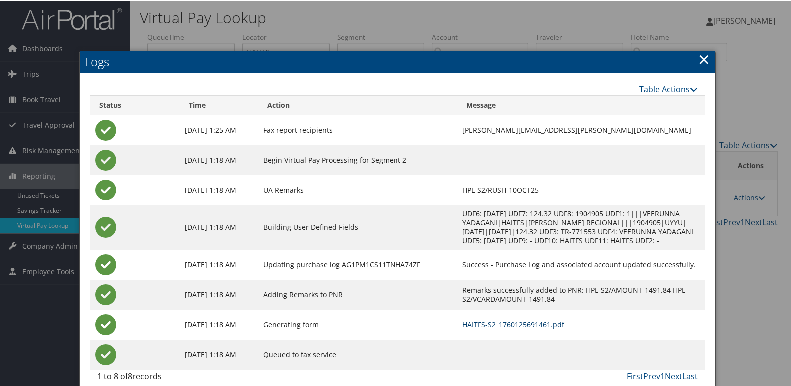
click at [511, 324] on link "HAITFS-S2_1760125691461.pdf" at bounding box center [513, 323] width 102 height 9
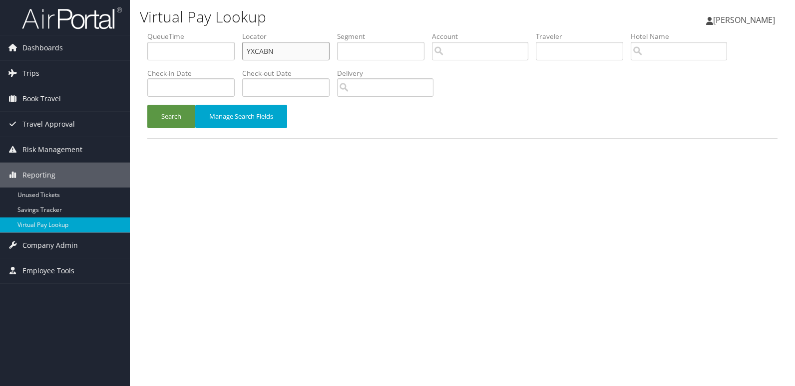
click at [294, 54] on input "YXCABN" at bounding box center [285, 51] width 87 height 18
paste input "AHKACM"
type input "AHKACM"
click at [169, 125] on button "Search" at bounding box center [171, 116] width 48 height 23
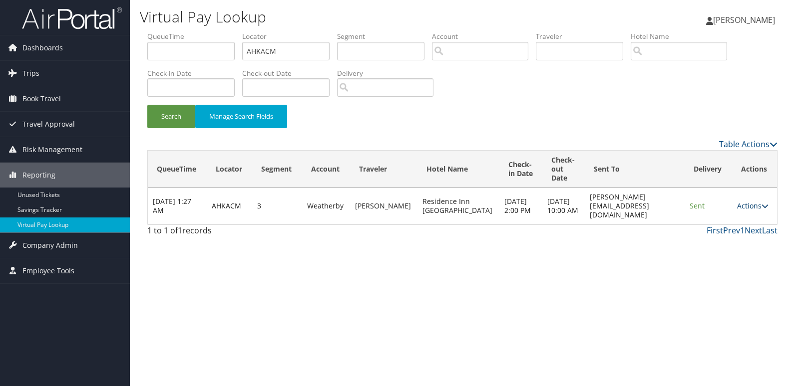
click at [747, 211] on link "Actions" at bounding box center [752, 205] width 31 height 9
click at [746, 247] on link "Logs" at bounding box center [731, 242] width 63 height 17
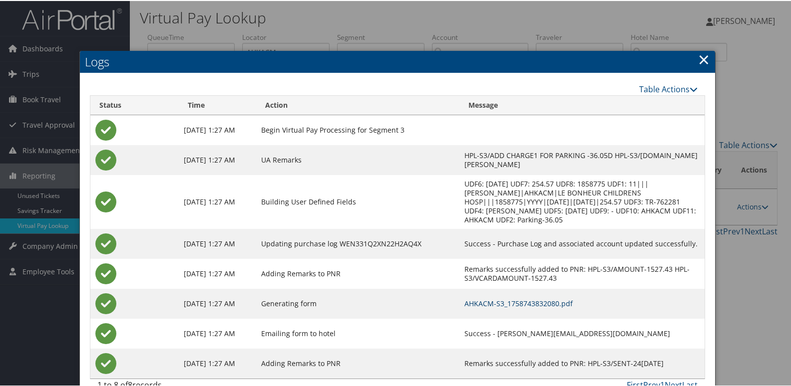
click at [507, 298] on link "AHKACM-S3_1758743832080.pdf" at bounding box center [518, 302] width 108 height 9
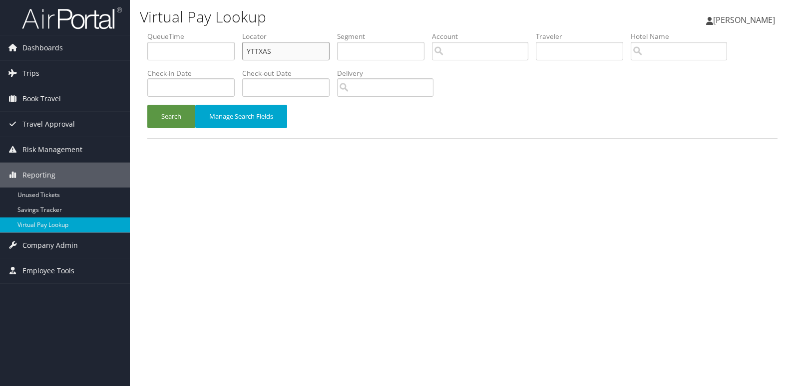
drag, startPoint x: 294, startPoint y: 47, endPoint x: 195, endPoint y: 64, distance: 100.8
click at [228, 31] on ul "QueueTime Locator YTTXAS Segment Account Traveler Hotel Name Check-in Date Chec…" at bounding box center [462, 31] width 630 height 0
paste input "AMZSLK"
type input "AMZSLK"
drag, startPoint x: 155, startPoint y: 121, endPoint x: 422, endPoint y: 4, distance: 292.1
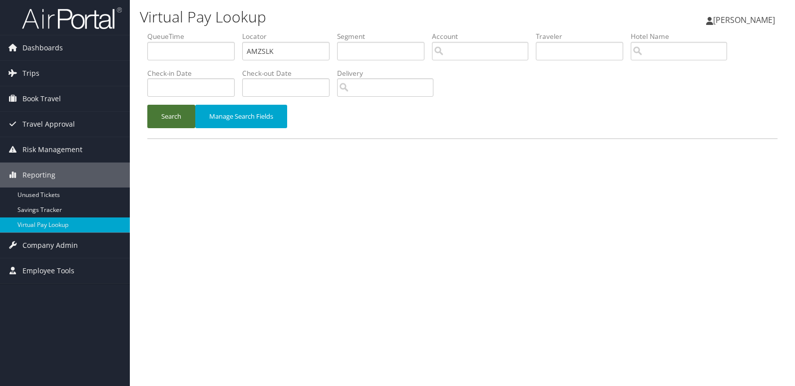
click at [157, 121] on button "Search" at bounding box center [171, 116] width 48 height 23
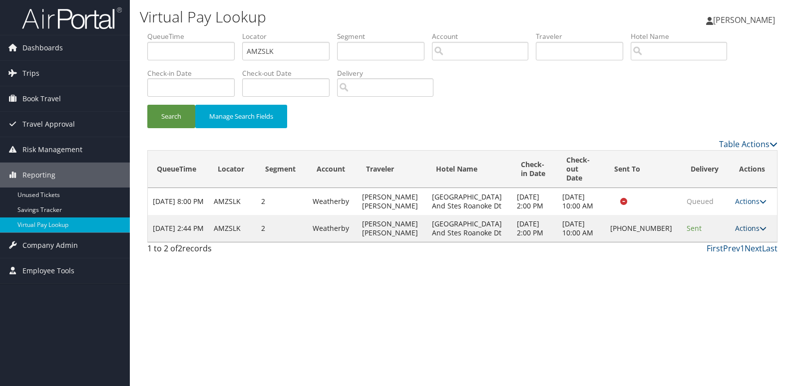
click at [746, 224] on link "Actions" at bounding box center [750, 228] width 31 height 9
click at [733, 249] on link "Logs" at bounding box center [716, 251] width 85 height 17
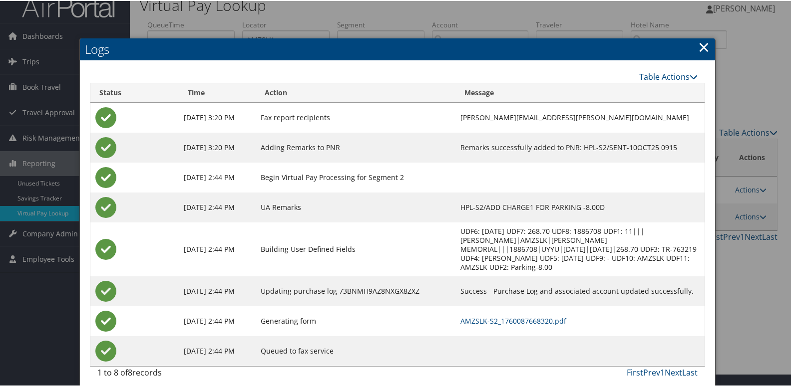
scroll to position [19, 0]
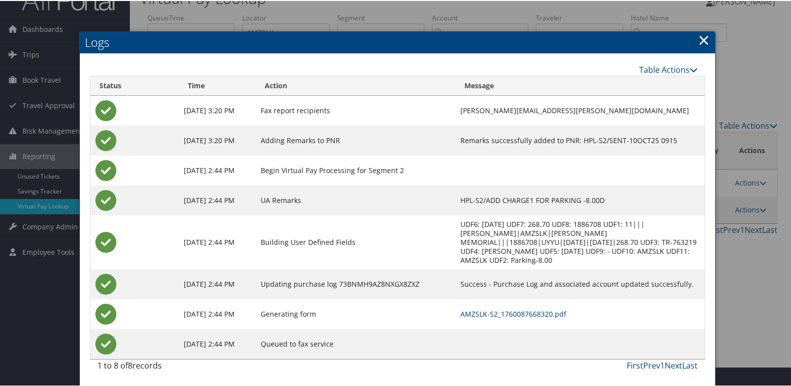
click at [531, 312] on link "AMZSLK-S2_1760087668320.pdf" at bounding box center [513, 312] width 106 height 9
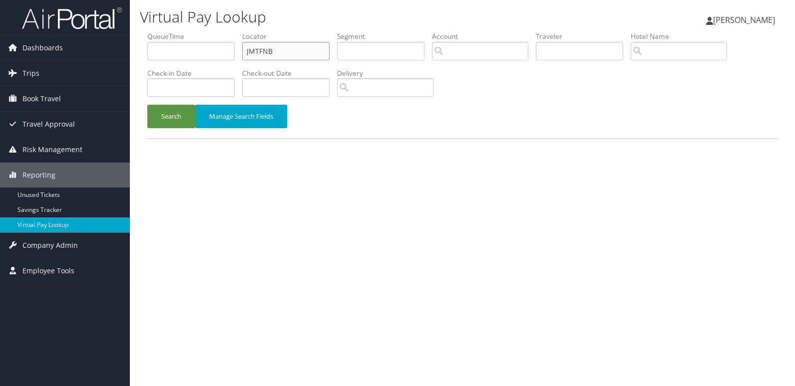
drag, startPoint x: 300, startPoint y: 48, endPoint x: 189, endPoint y: 55, distance: 111.6
click at [194, 31] on ul "QueueTime Locator JMTFNB Segment Account Traveler Hotel Name Check-in Date Chec…" at bounding box center [462, 31] width 630 height 0
paste input "EXKTMW"
type input "EXKTMW"
click at [192, 125] on button "Search" at bounding box center [171, 116] width 48 height 23
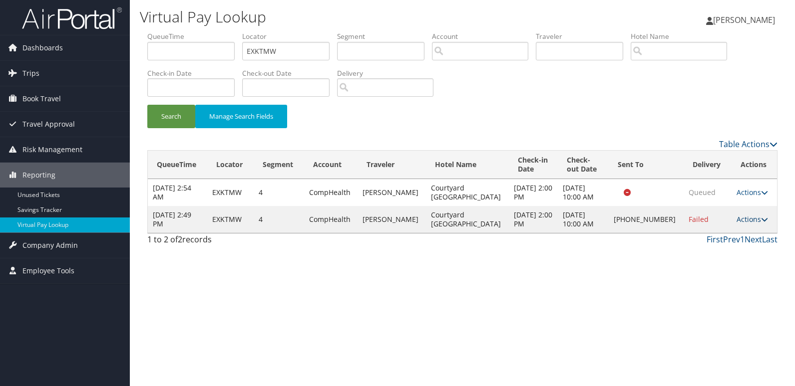
click at [747, 221] on link "Actions" at bounding box center [751, 219] width 31 height 9
click at [728, 253] on link "Logs" at bounding box center [717, 251] width 85 height 17
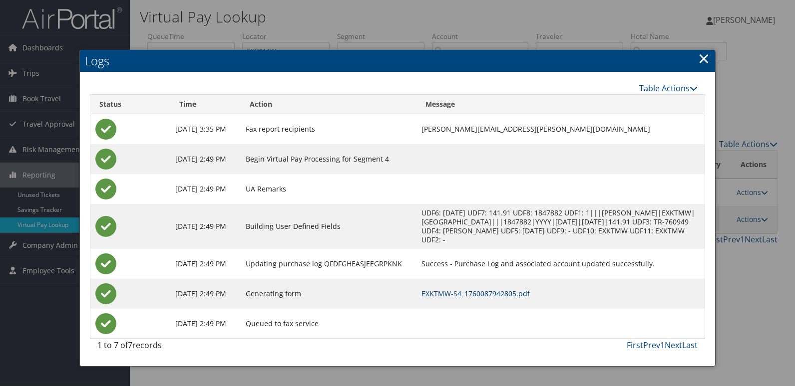
click at [530, 292] on link "EXKTMW-S4_1760087942805.pdf" at bounding box center [475, 293] width 108 height 9
